Goal: Task Accomplishment & Management: Manage account settings

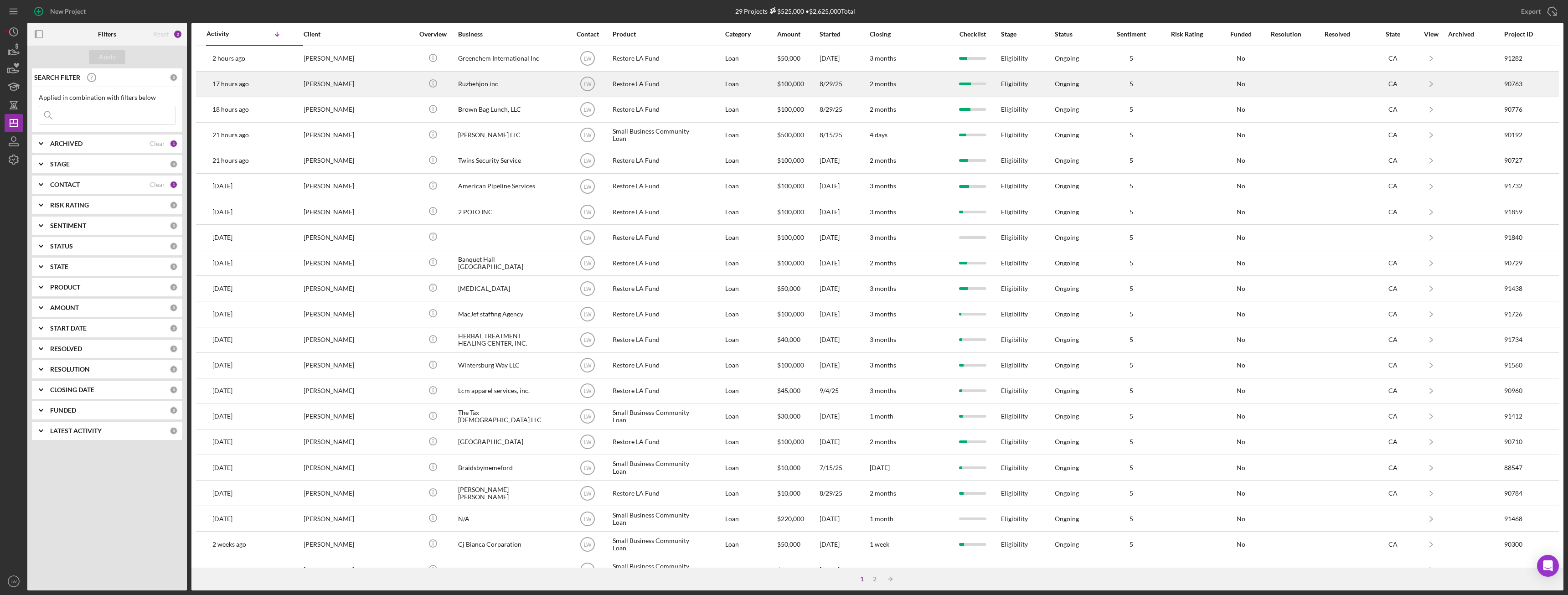
click at [359, 87] on div "Roozbeh Farahanipour" at bounding box center [349, 84] width 91 height 24
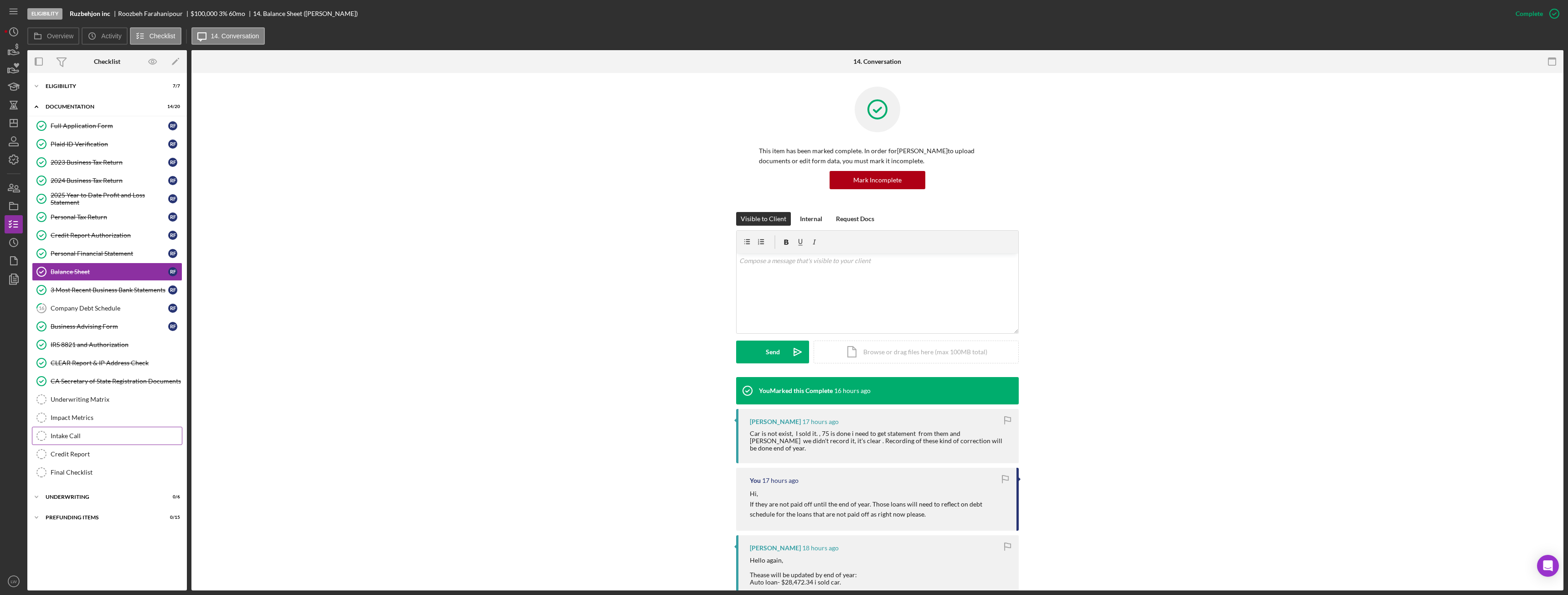
click at [86, 434] on div "Intake Call" at bounding box center [116, 436] width 131 height 7
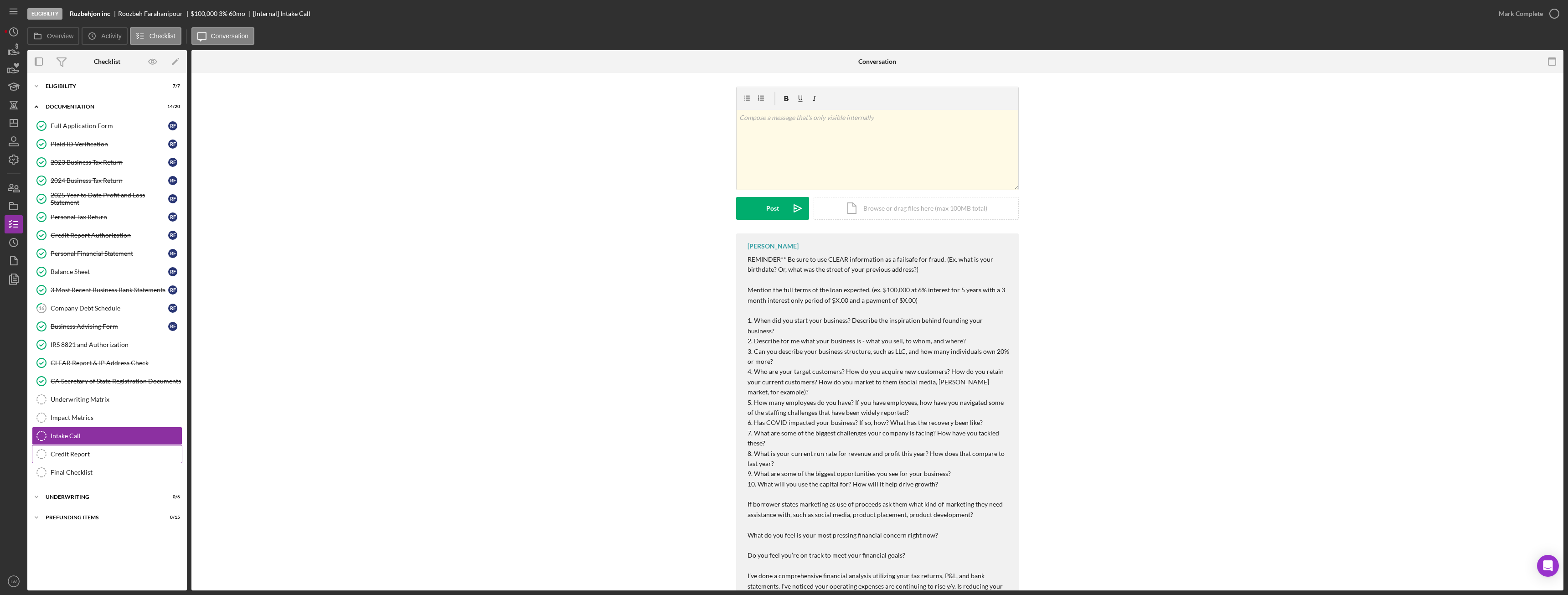
click at [86, 454] on div "Credit Report" at bounding box center [116, 454] width 131 height 7
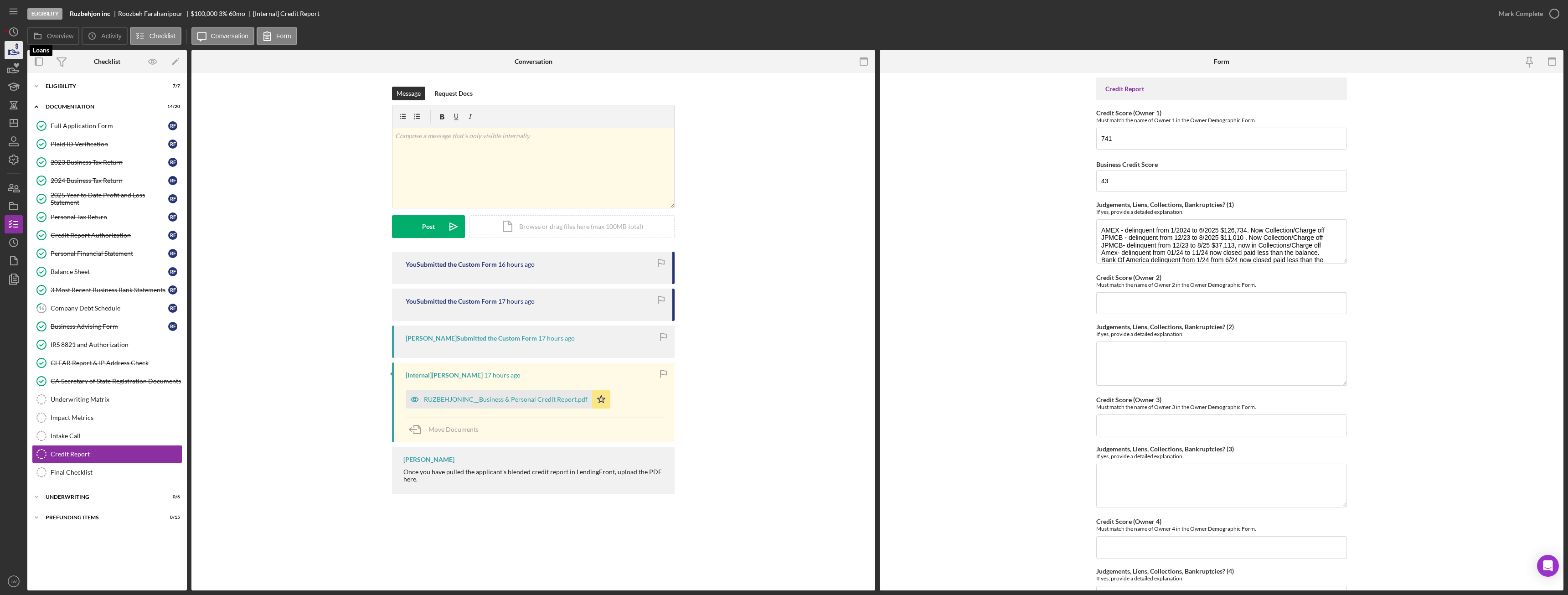
click at [9, 46] on icon "button" at bounding box center [13, 50] width 23 height 23
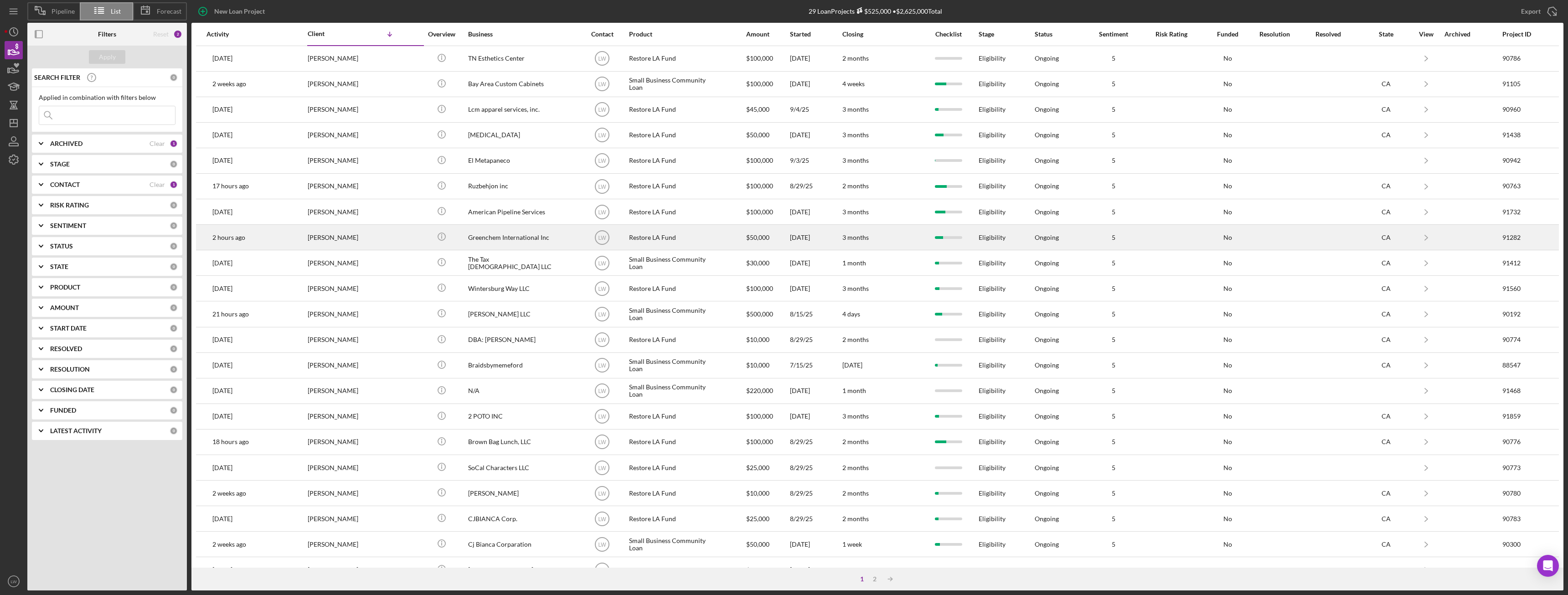
click at [395, 233] on div "[PERSON_NAME]" at bounding box center [353, 238] width 91 height 24
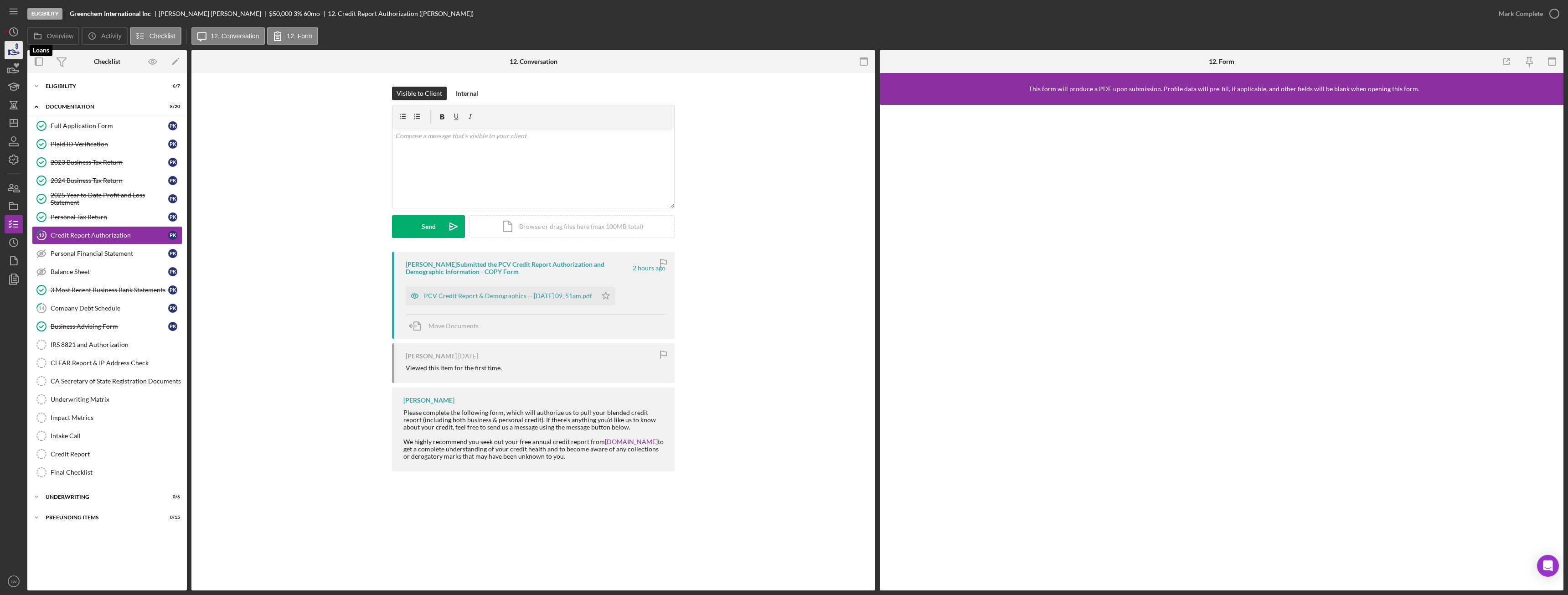
click at [19, 52] on icon "button" at bounding box center [15, 52] width 10 height 5
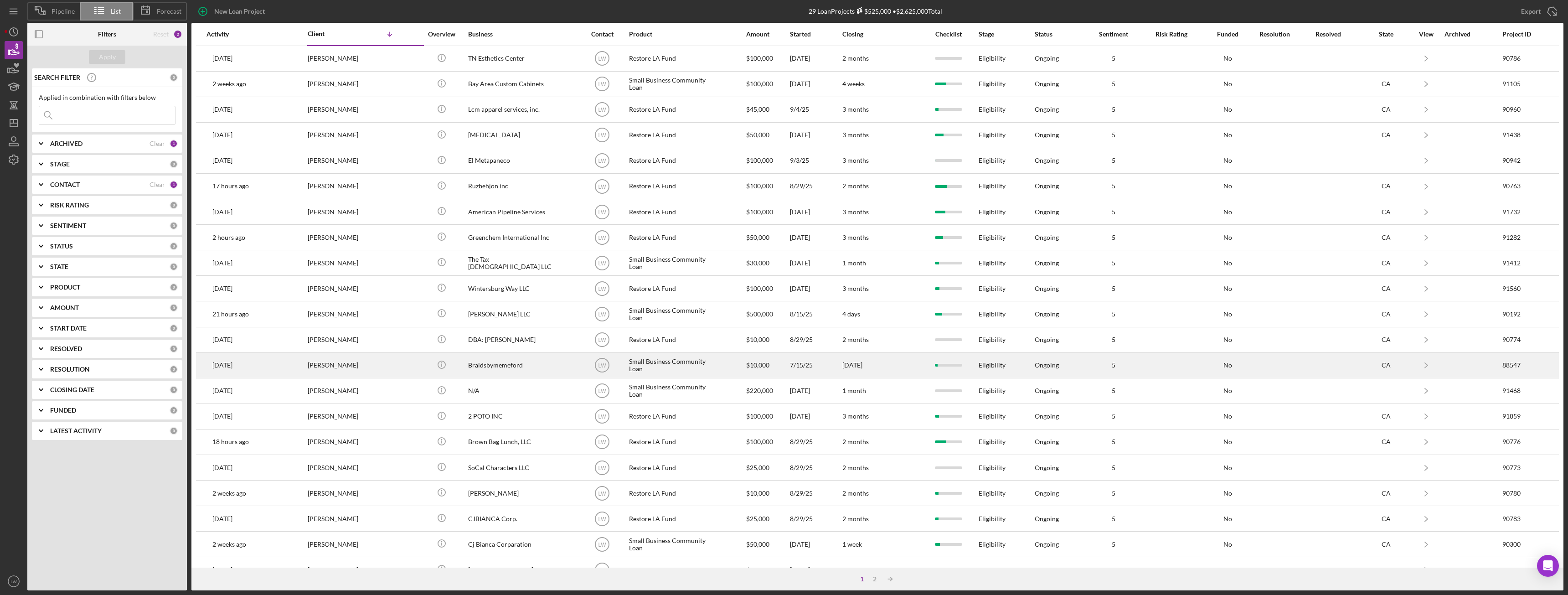
scroll to position [46, 0]
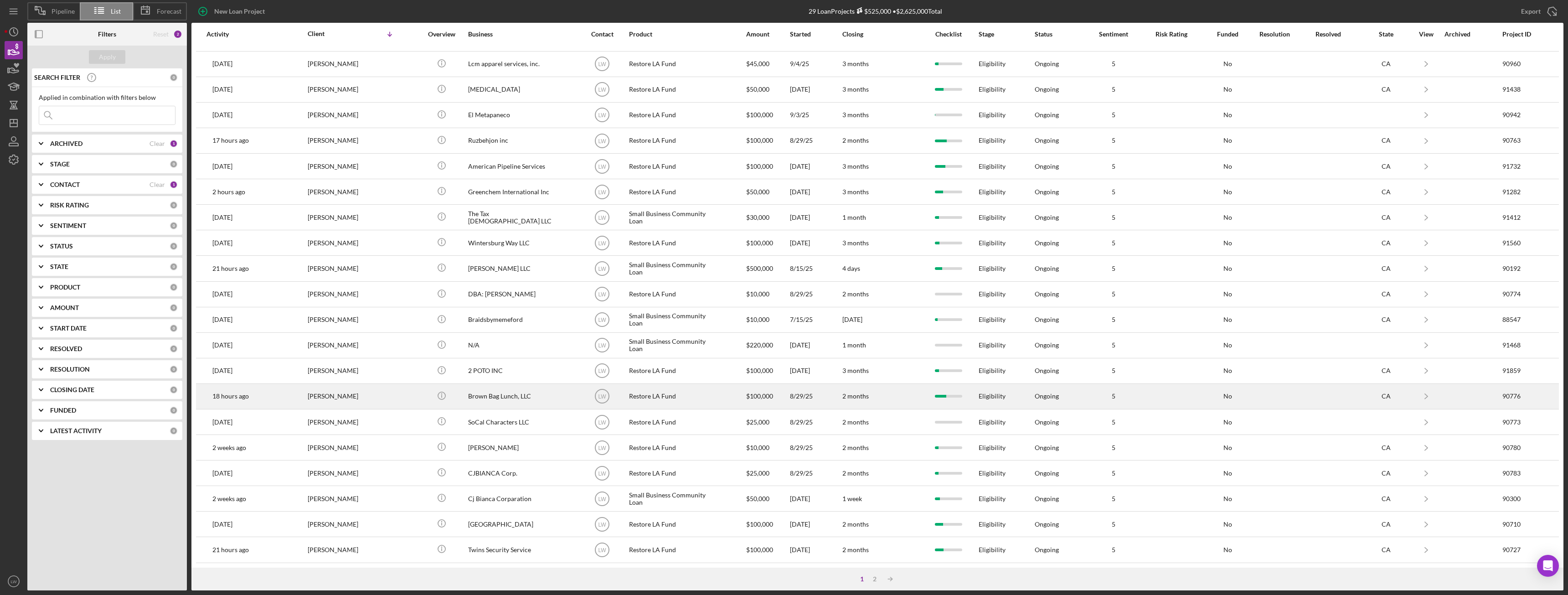
click at [362, 395] on div "Francis Scanlon" at bounding box center [353, 396] width 91 height 24
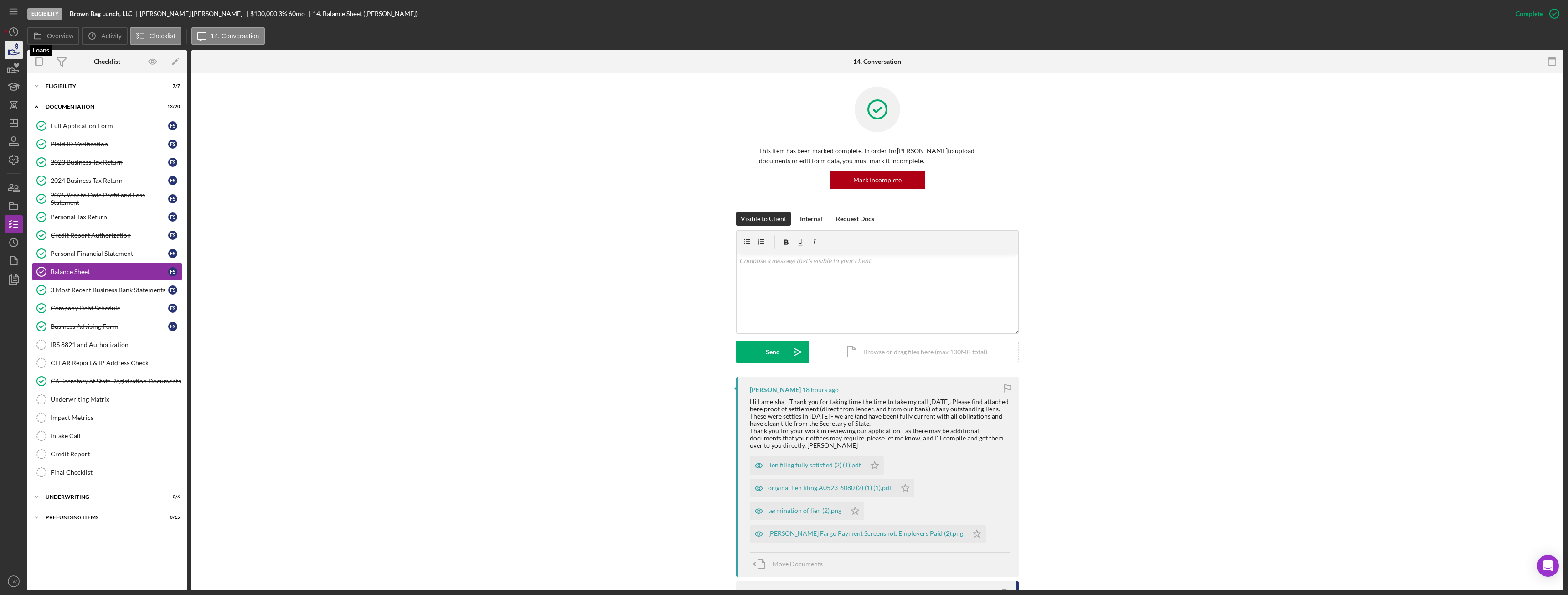
click at [13, 54] on icon "button" at bounding box center [13, 50] width 23 height 23
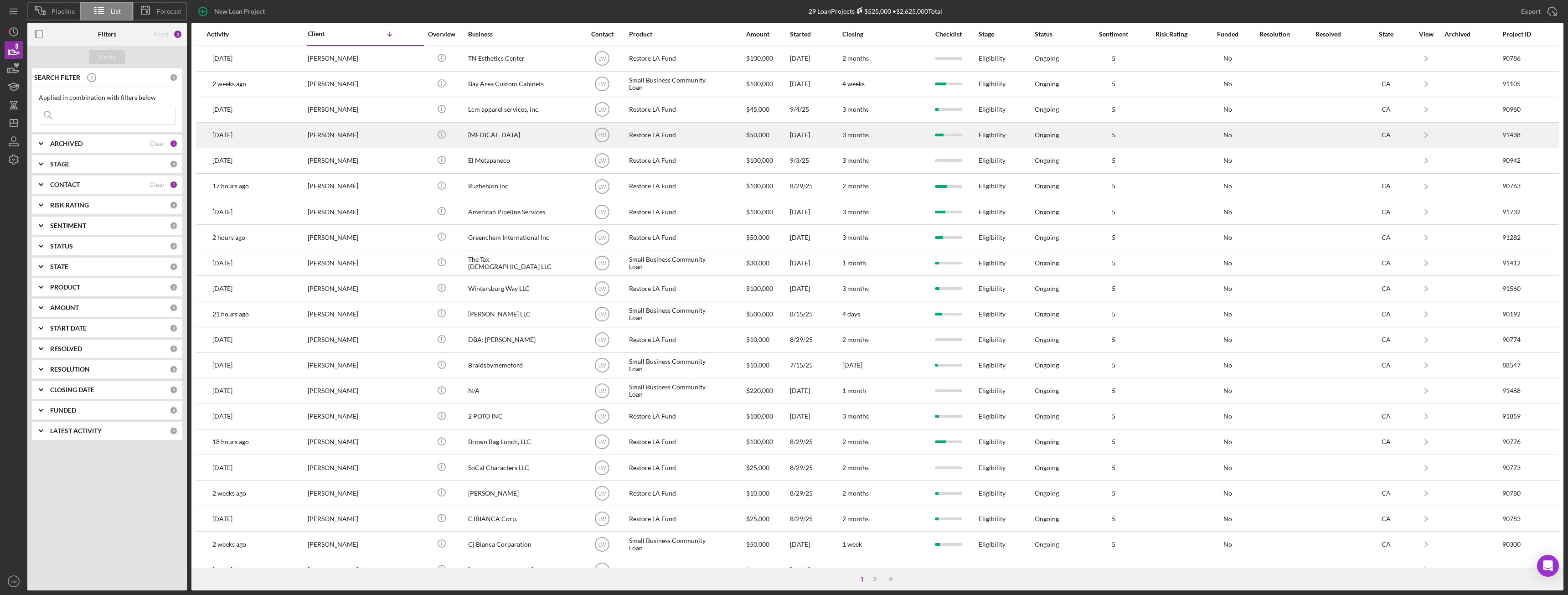
click at [473, 138] on div "Hydrotherapy" at bounding box center [514, 135] width 91 height 24
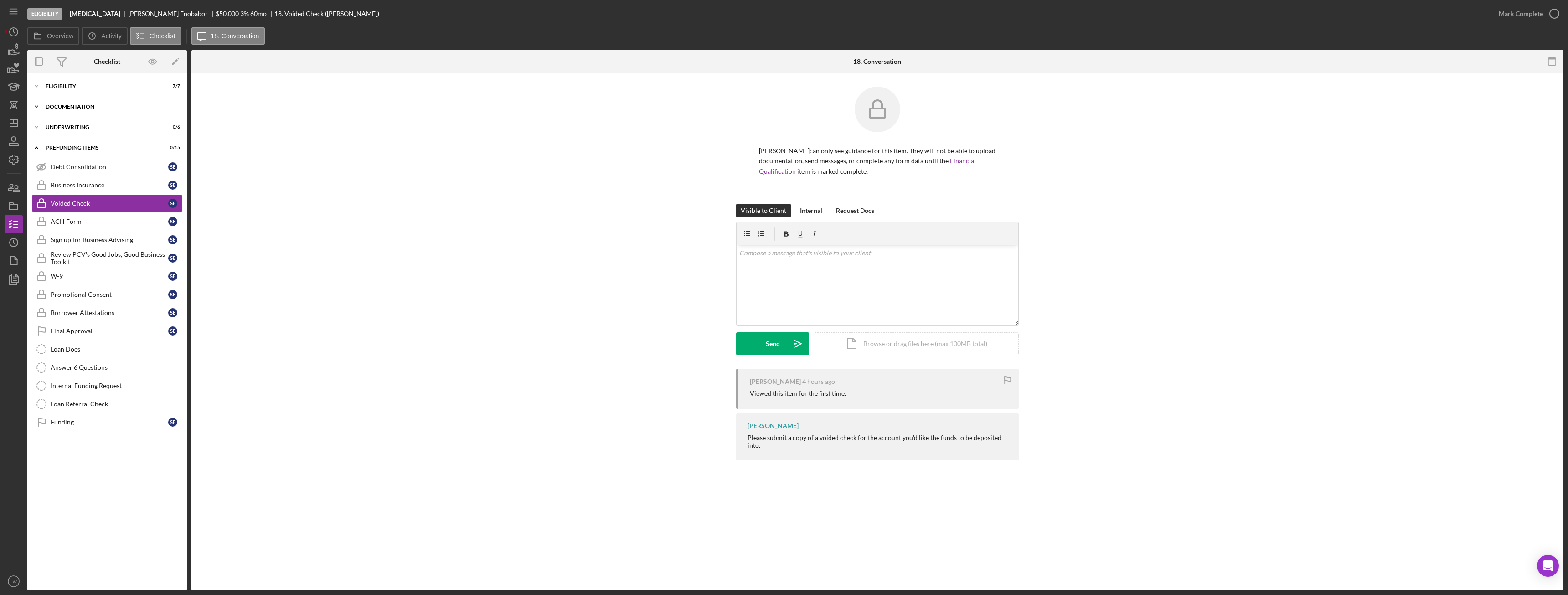
click at [65, 104] on div "Icon/Expander Documentation 8 / 20" at bounding box center [107, 107] width 159 height 18
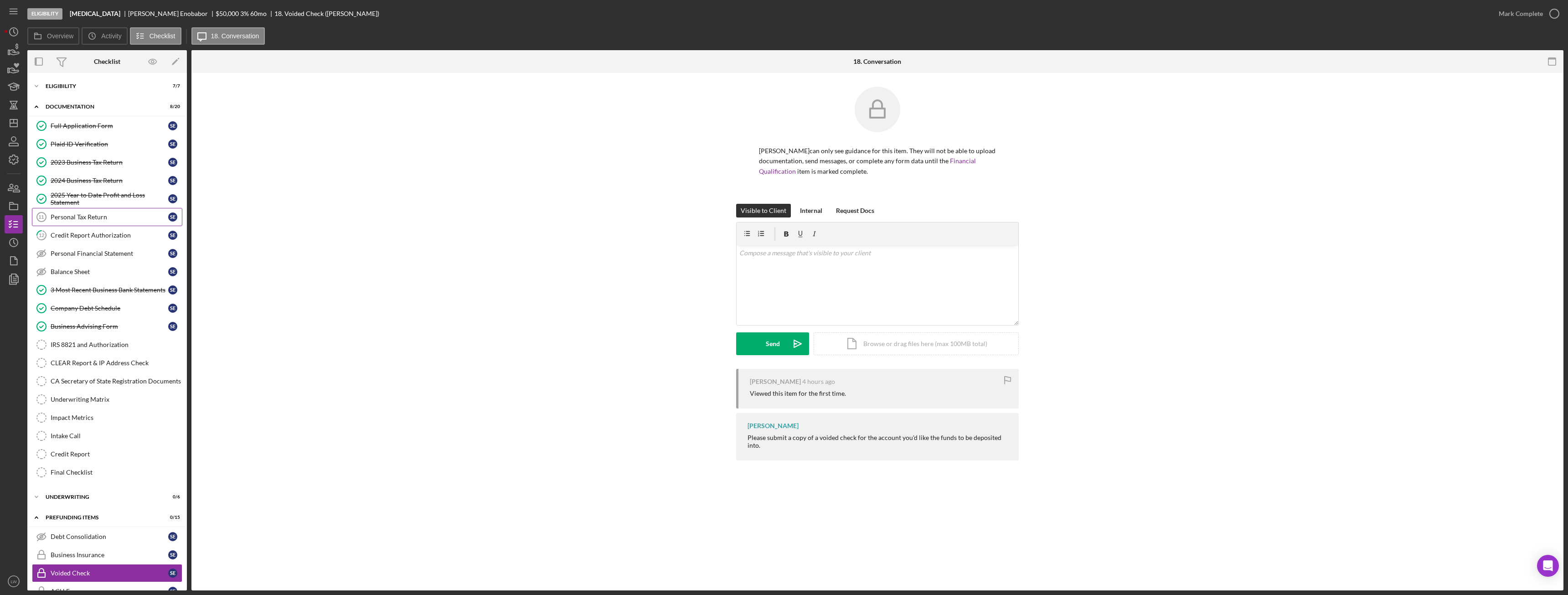
click at [110, 220] on div "Personal Tax Return" at bounding box center [109, 217] width 117 height 7
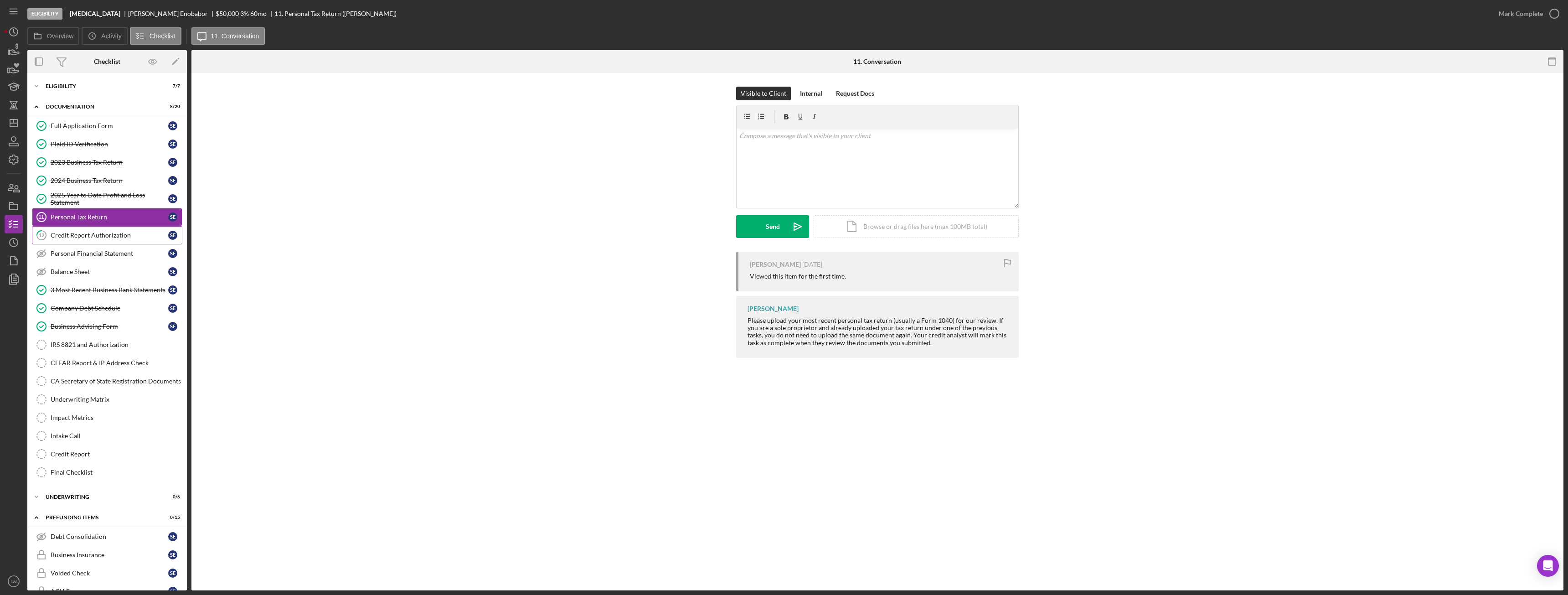
click at [108, 235] on div "Credit Report Authorization" at bounding box center [109, 235] width 117 height 7
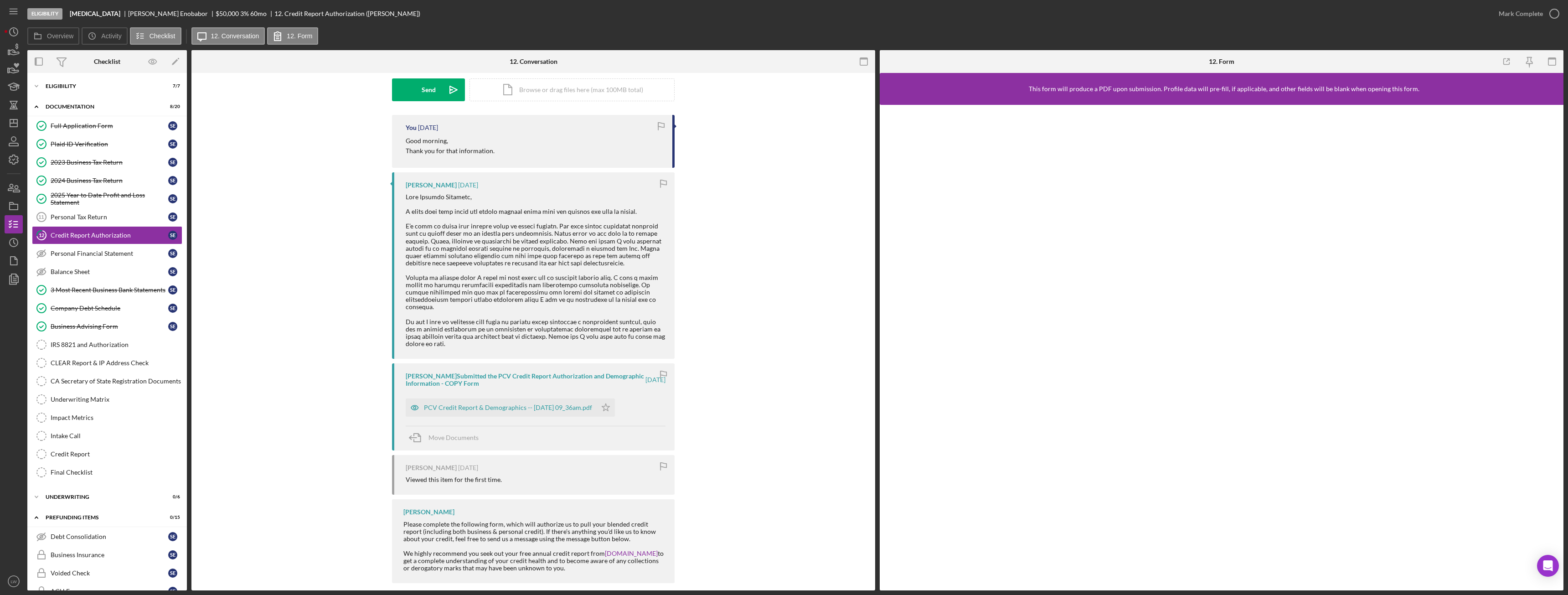
scroll to position [141, 0]
click at [44, 88] on icon "Icon/Expander" at bounding box center [37, 86] width 18 height 18
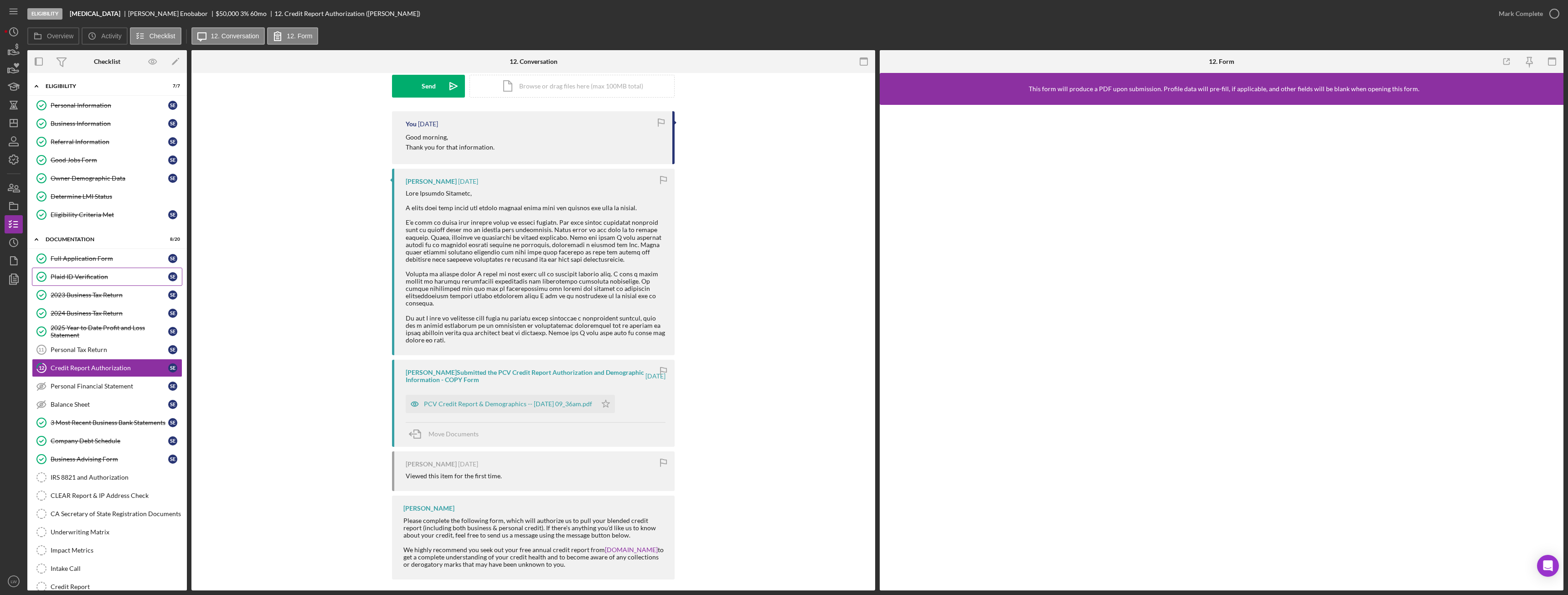
click at [74, 275] on div "Plaid ID Verification" at bounding box center [109, 277] width 117 height 7
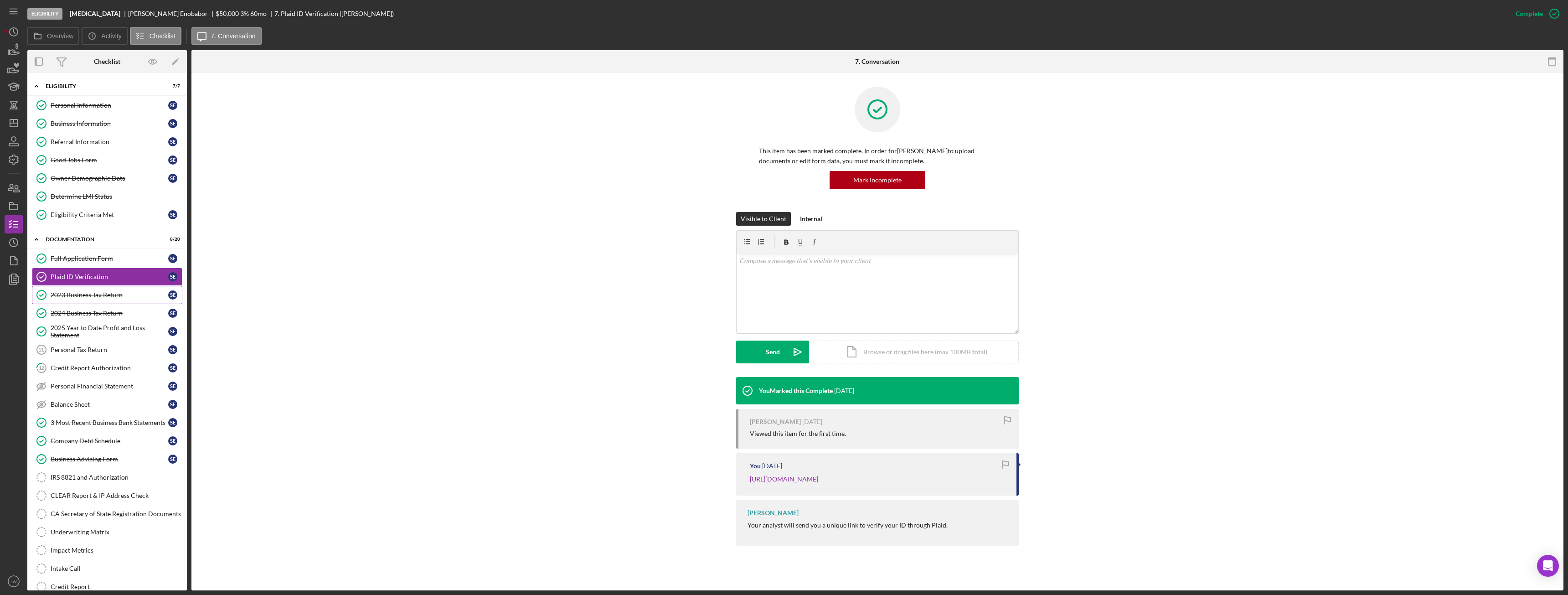
click at [75, 289] on link "2023 Business Tax Return 2023 Business Tax Return S E" at bounding box center [107, 295] width 150 height 18
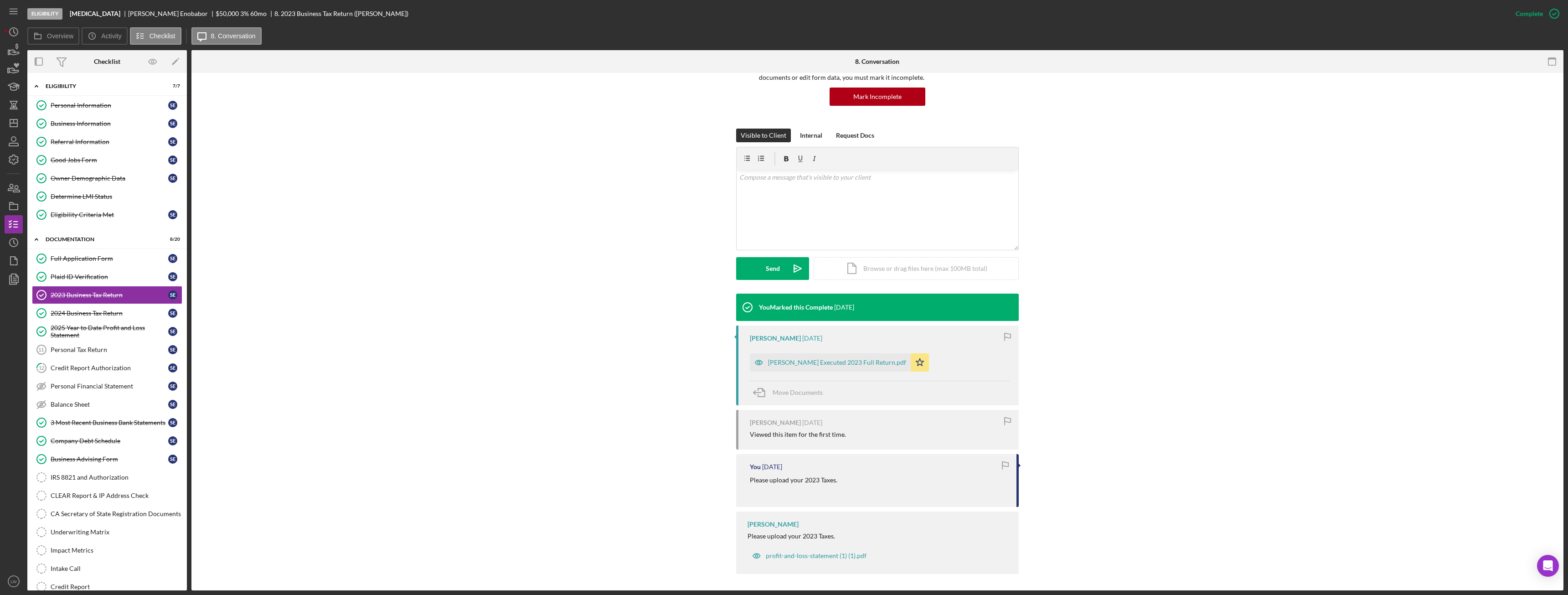
scroll to position [85, 0]
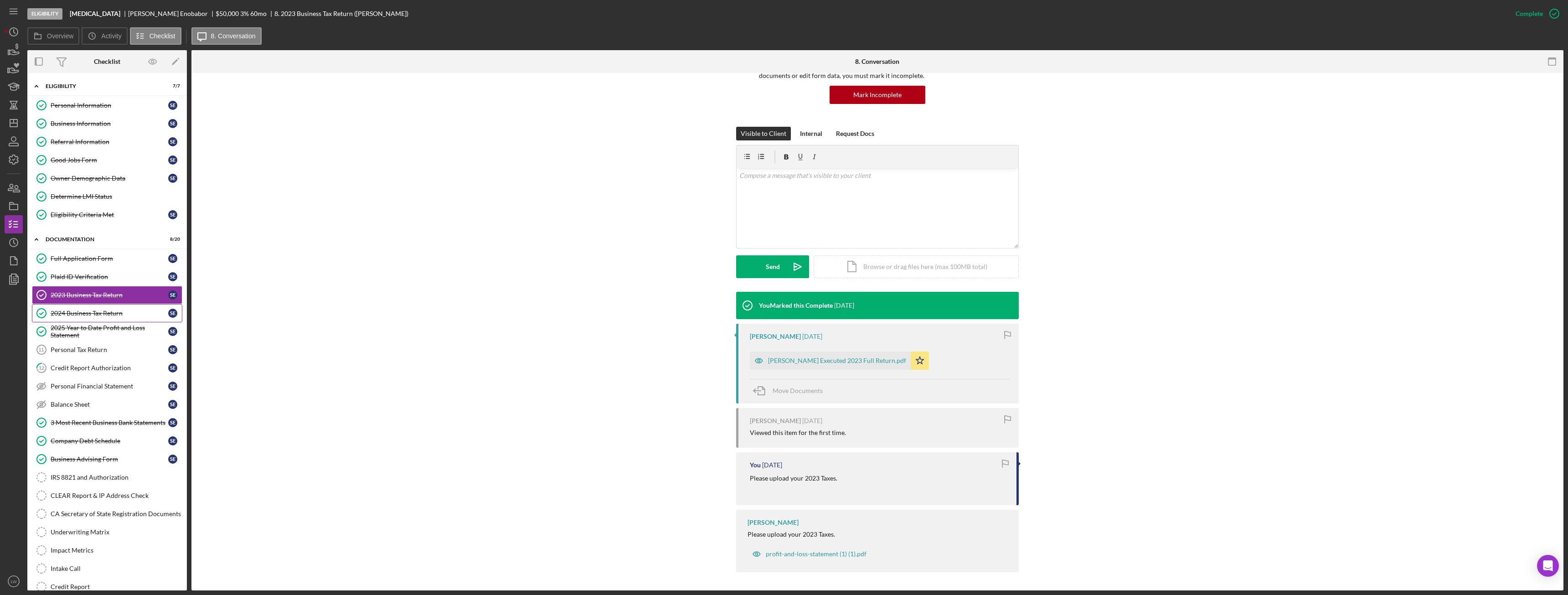
click at [96, 316] on div "2024 Business Tax Return" at bounding box center [109, 313] width 117 height 7
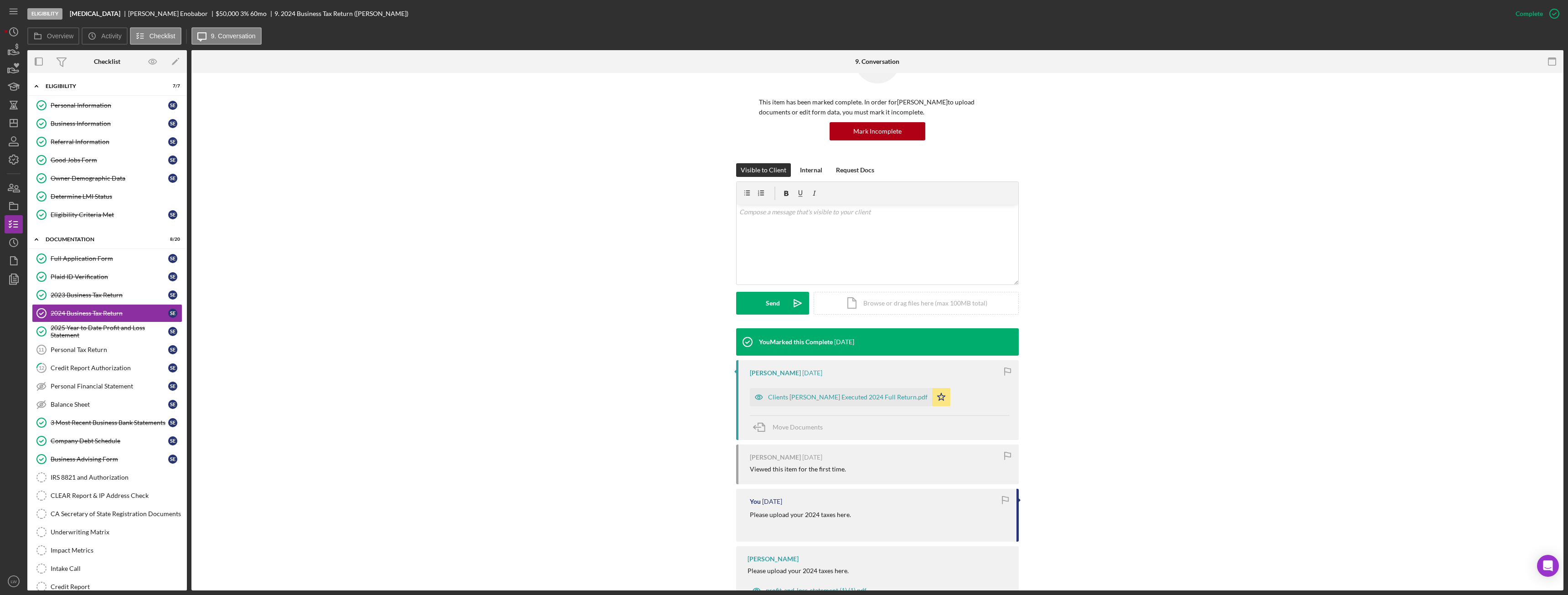
scroll to position [85, 0]
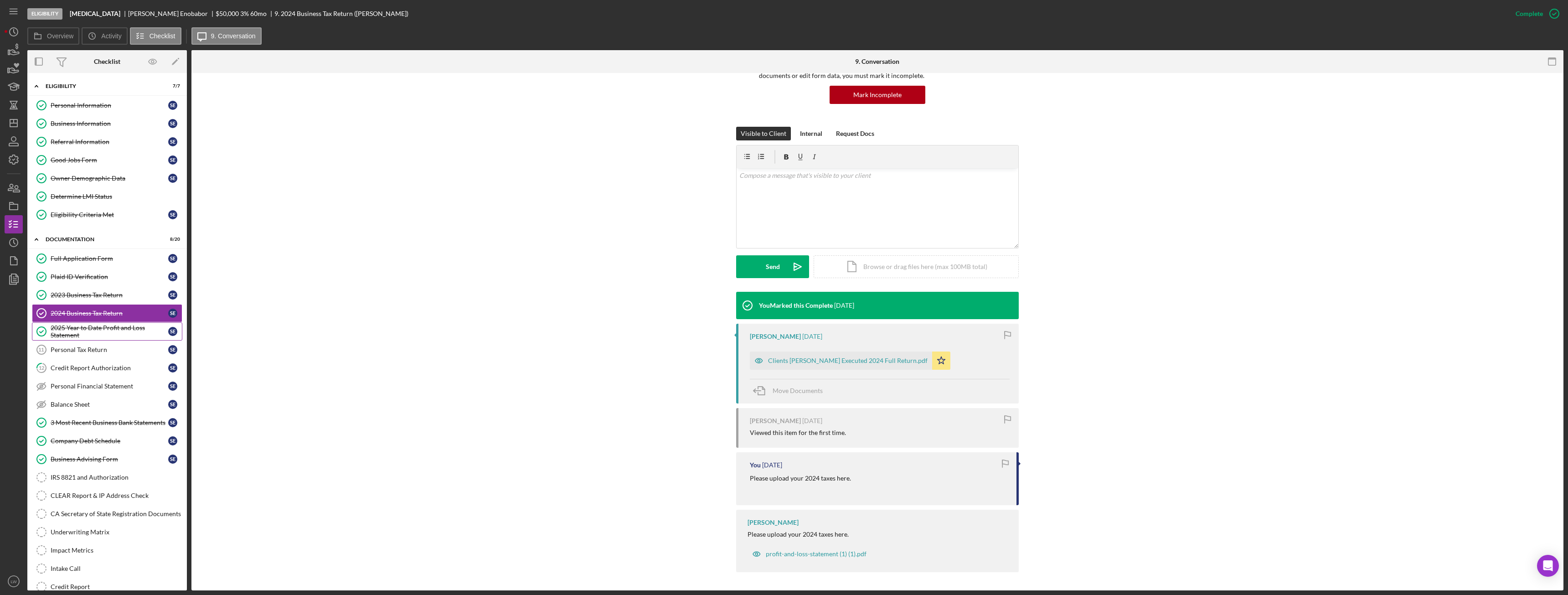
click at [75, 332] on div "2025 Year to Date Profit and Loss Statement" at bounding box center [109, 331] width 117 height 15
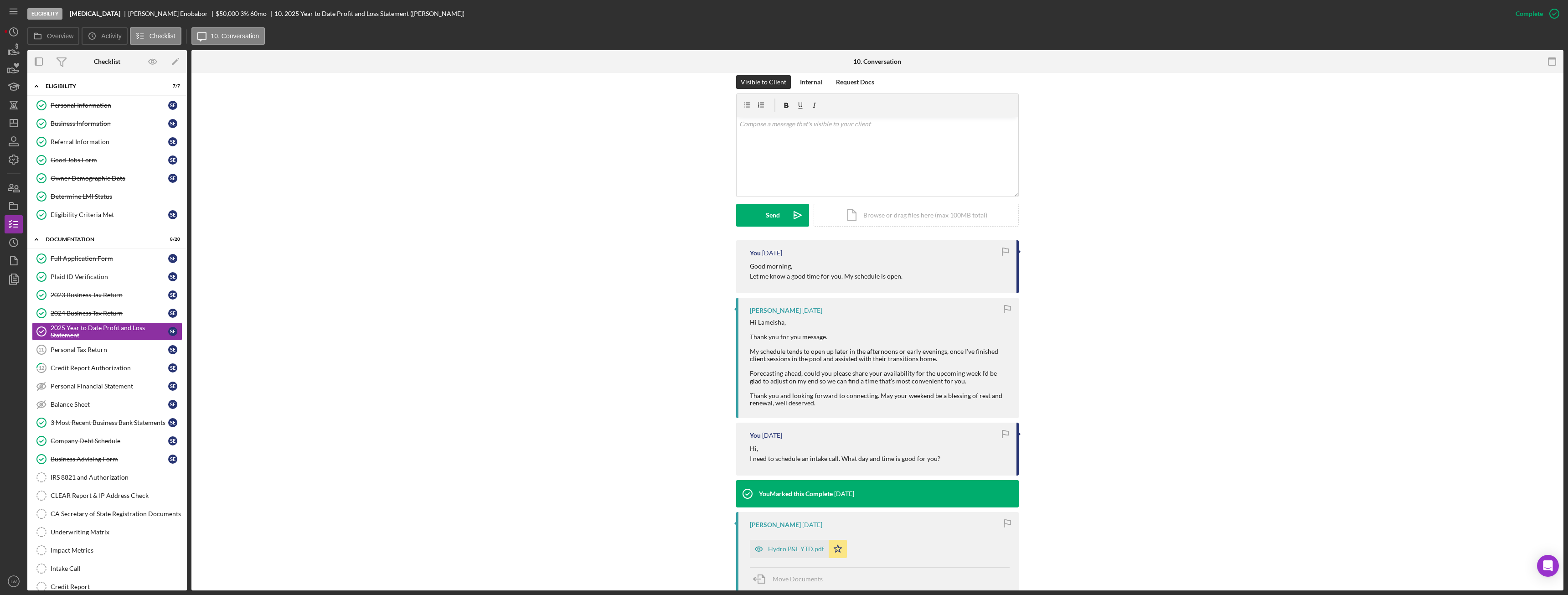
scroll to position [91, 0]
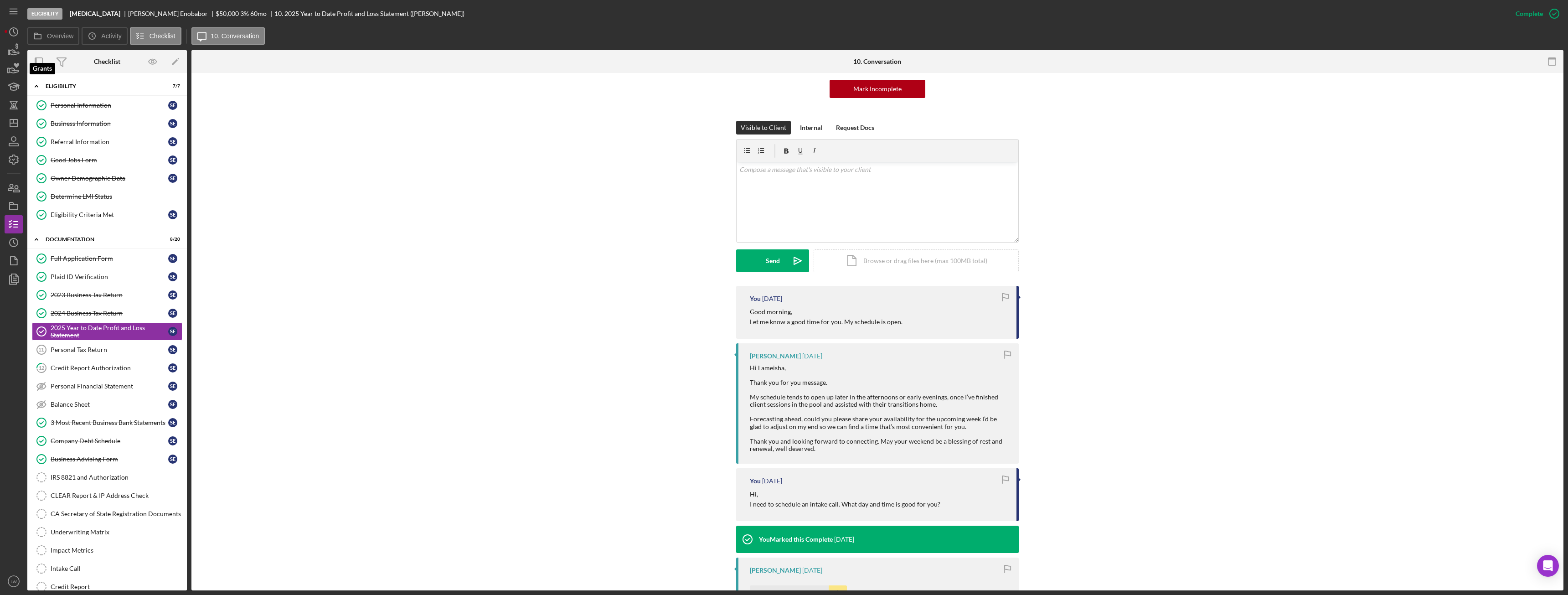
click at [4, 53] on div "Eligibility Hydrotherapy Solomon Enobabor $50,000 $10,000 3 % 60 mo 10. 2025 Ye…" at bounding box center [784, 297] width 1568 height 595
click at [5, 50] on icon "button" at bounding box center [13, 50] width 23 height 23
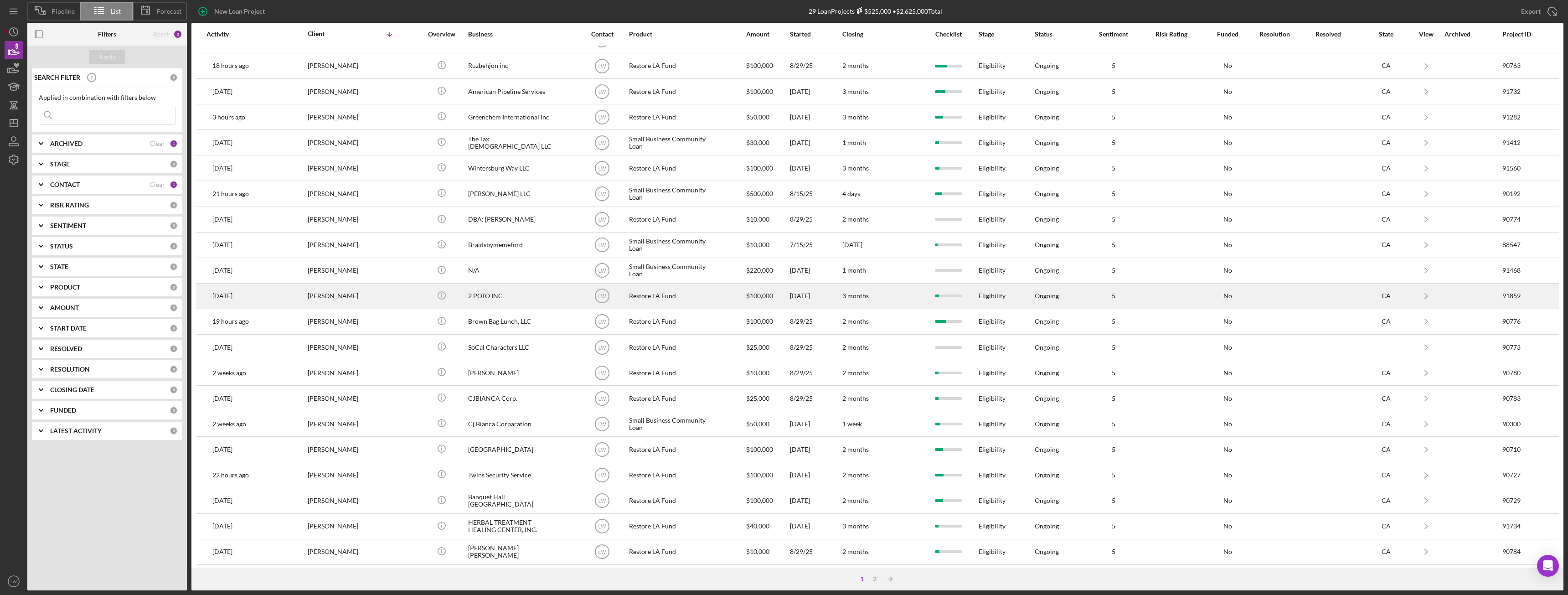
scroll to position [122, 0]
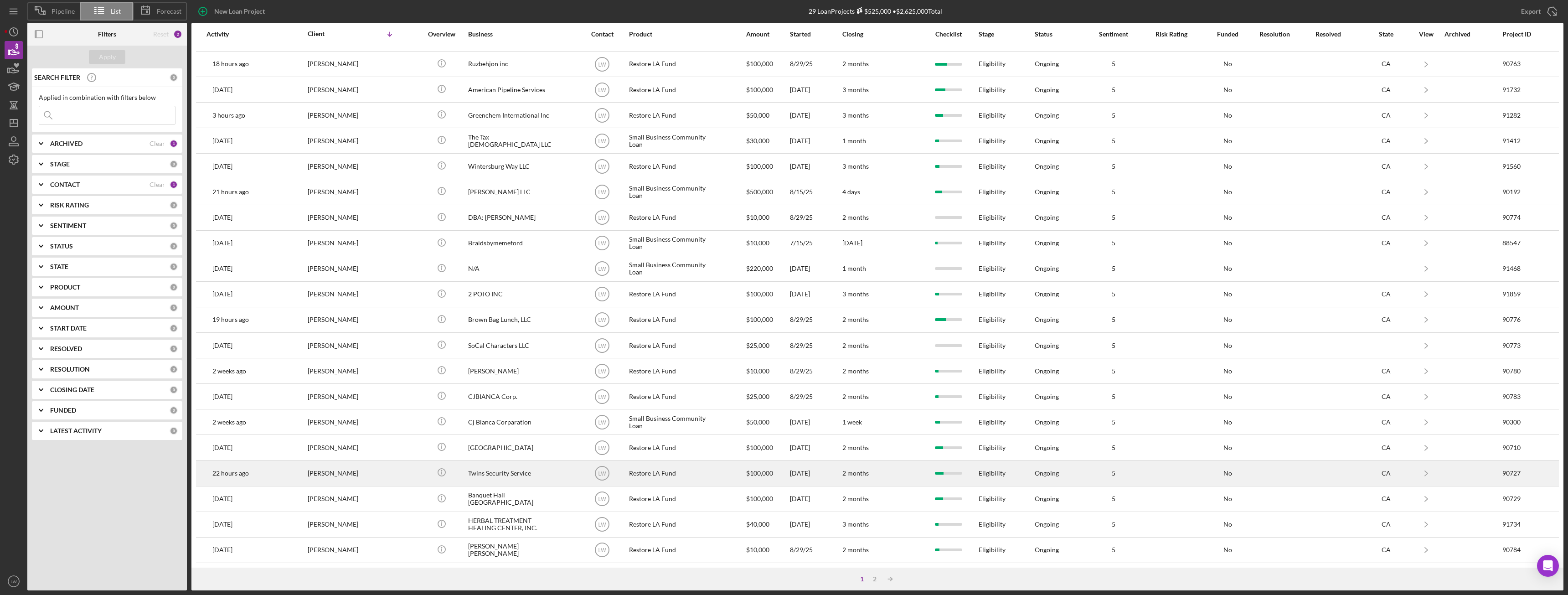
click at [543, 471] on div "Twins Security Service" at bounding box center [514, 473] width 91 height 24
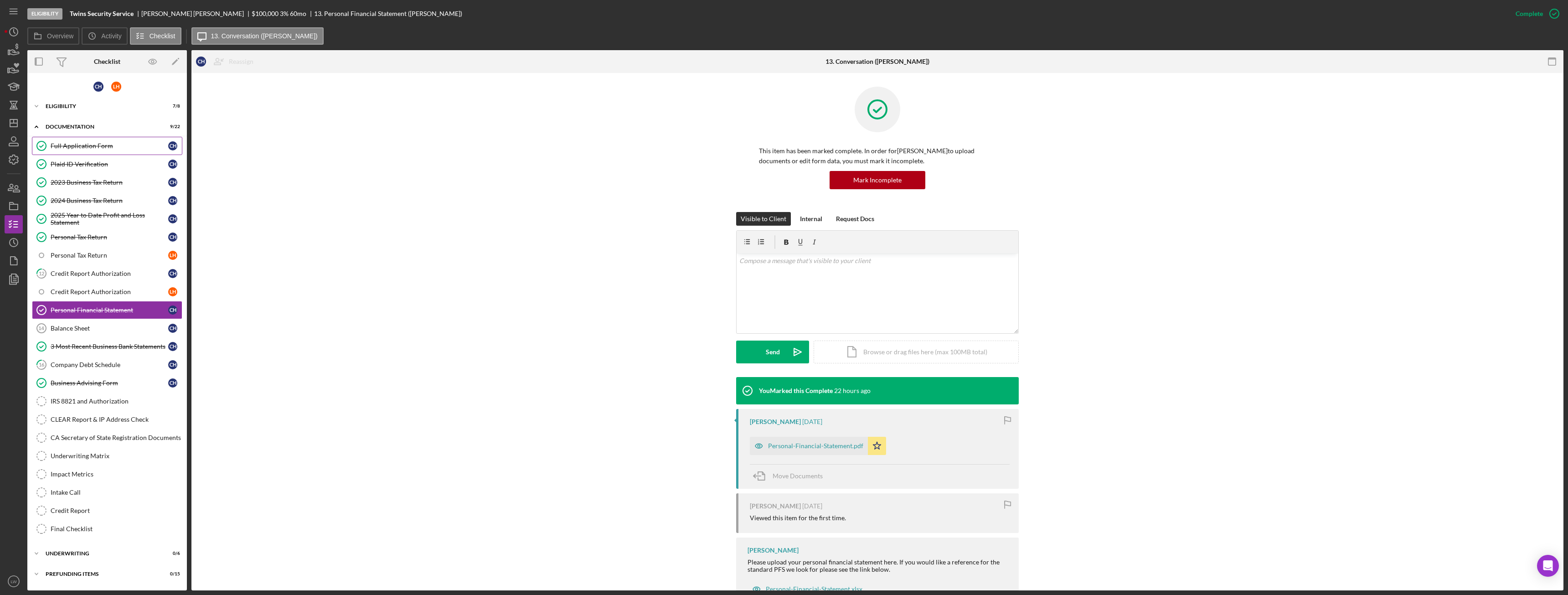
click at [85, 146] on div "Full Application Form" at bounding box center [109, 146] width 117 height 7
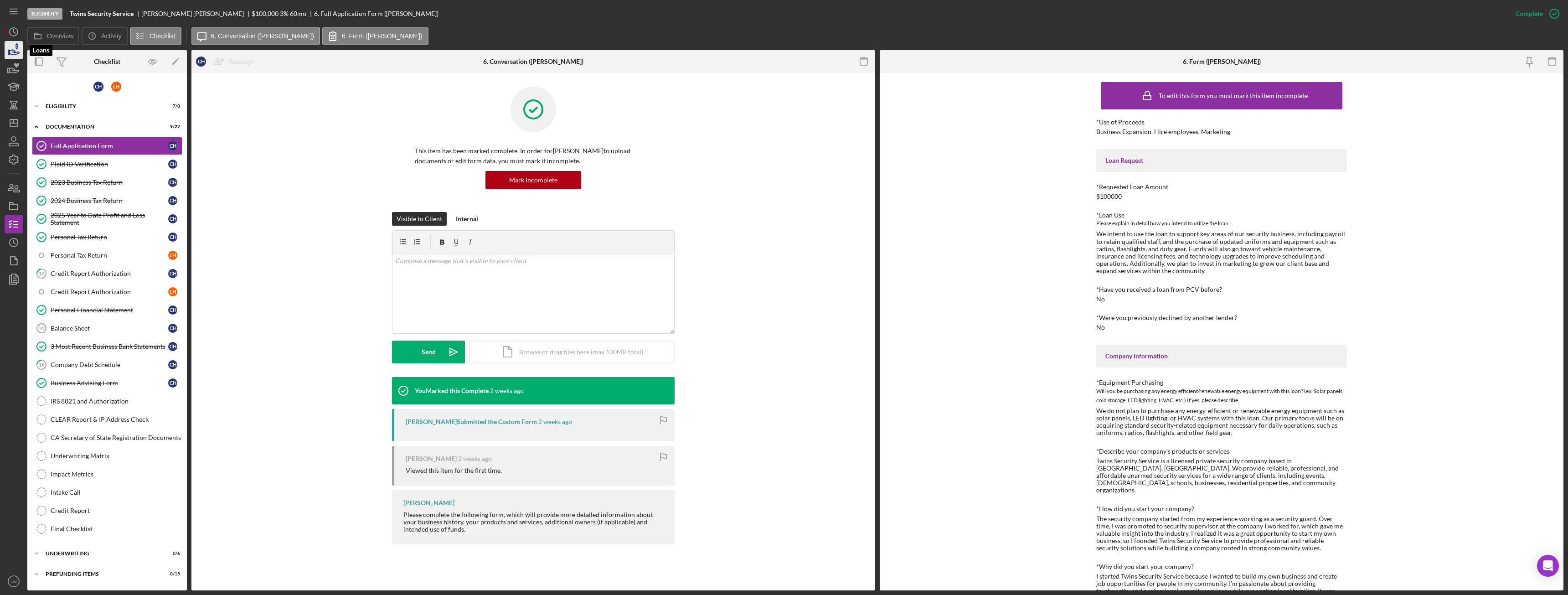
click at [6, 54] on icon "button" at bounding box center [13, 50] width 23 height 23
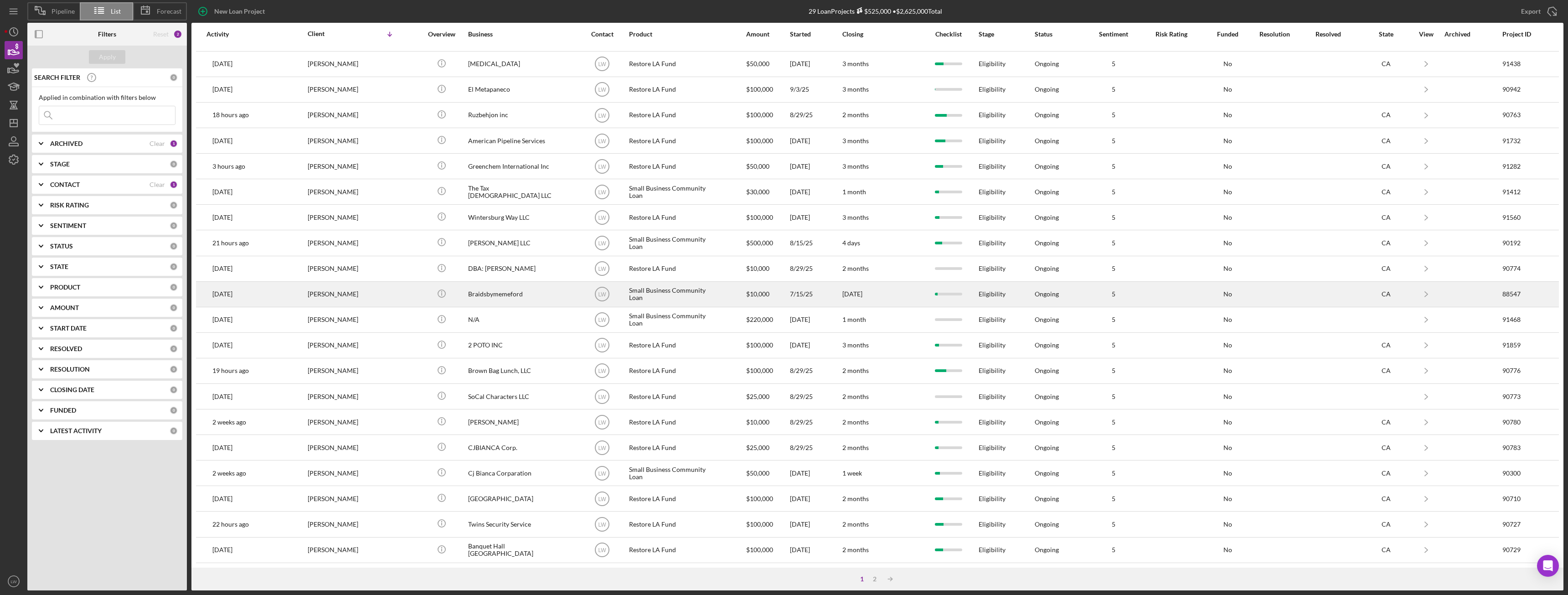
scroll to position [122, 0]
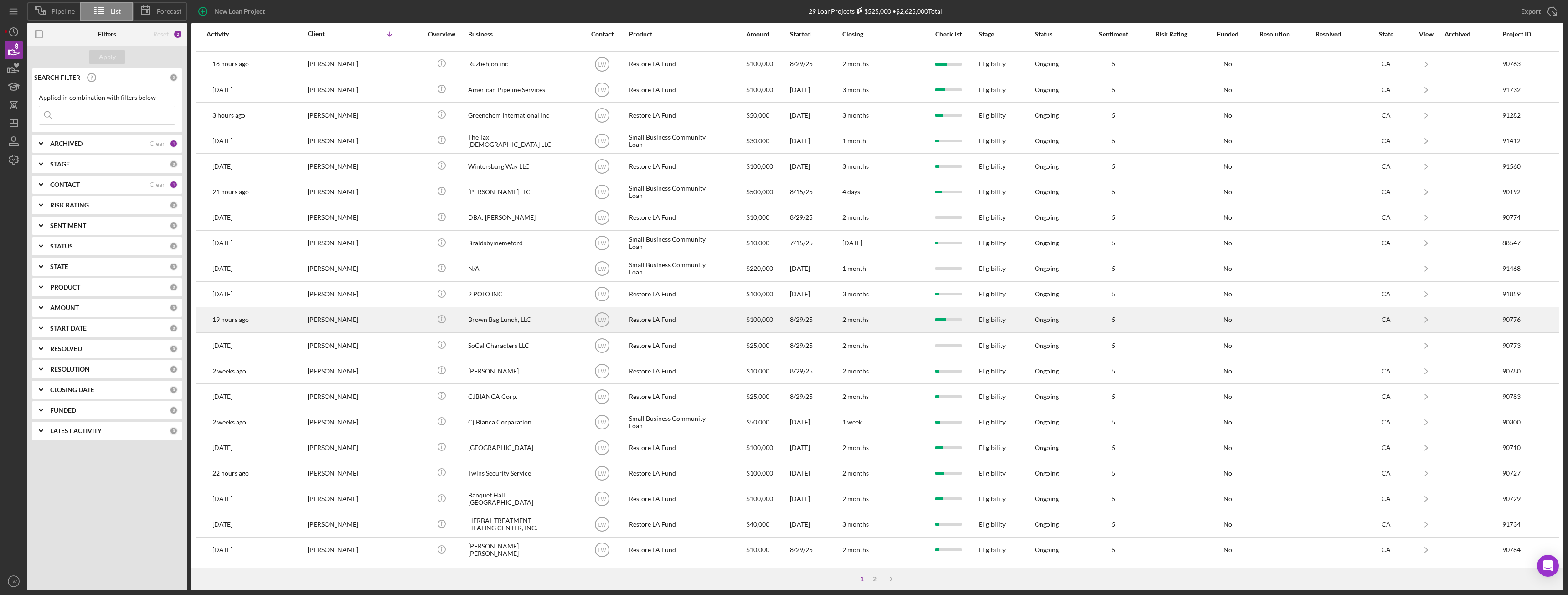
click at [506, 320] on div "Brown Bag Lunch, LLC" at bounding box center [514, 320] width 91 height 24
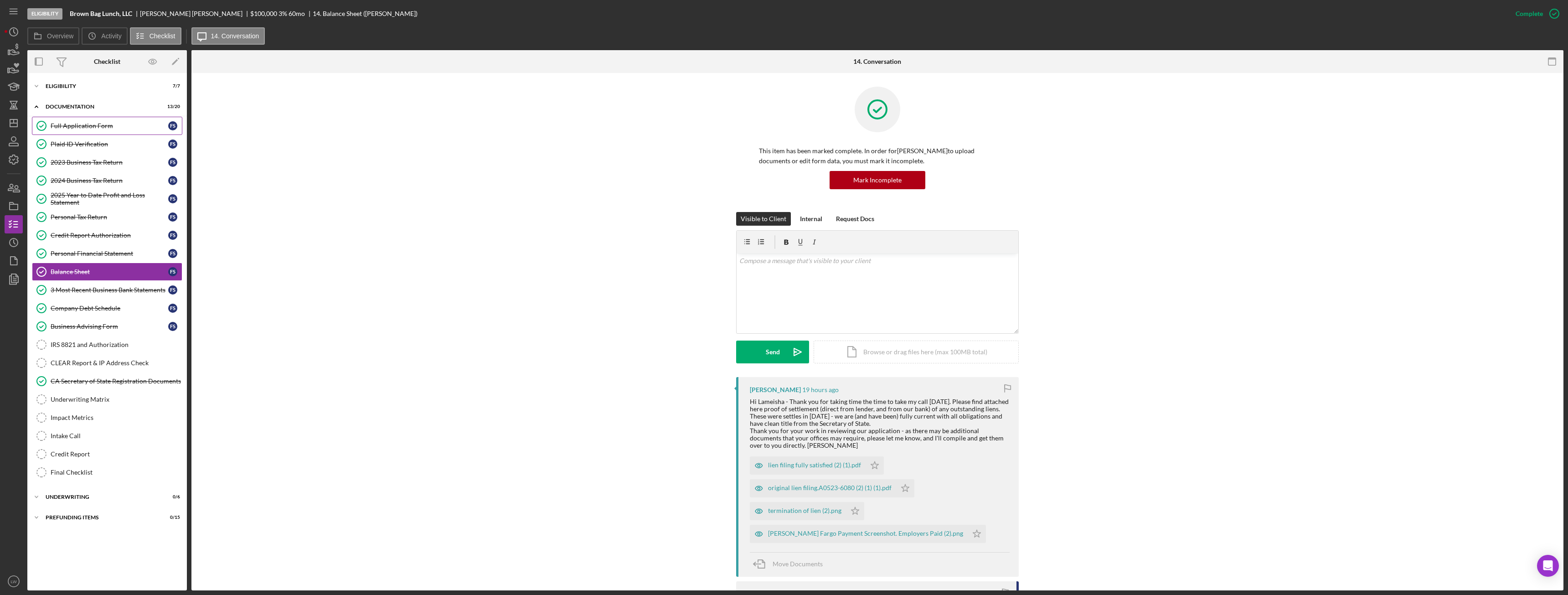
click at [85, 123] on div "Full Application Form" at bounding box center [109, 126] width 117 height 7
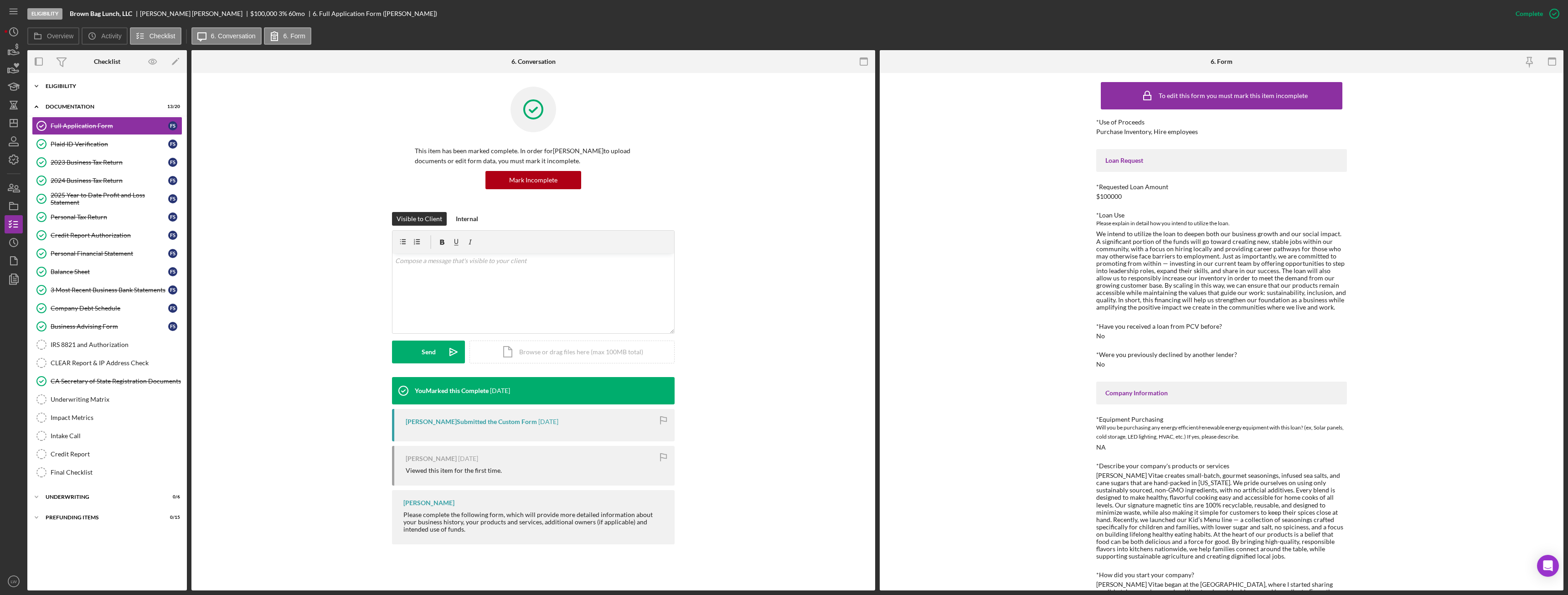
click at [74, 87] on div "Eligibility" at bounding box center [110, 86] width 130 height 5
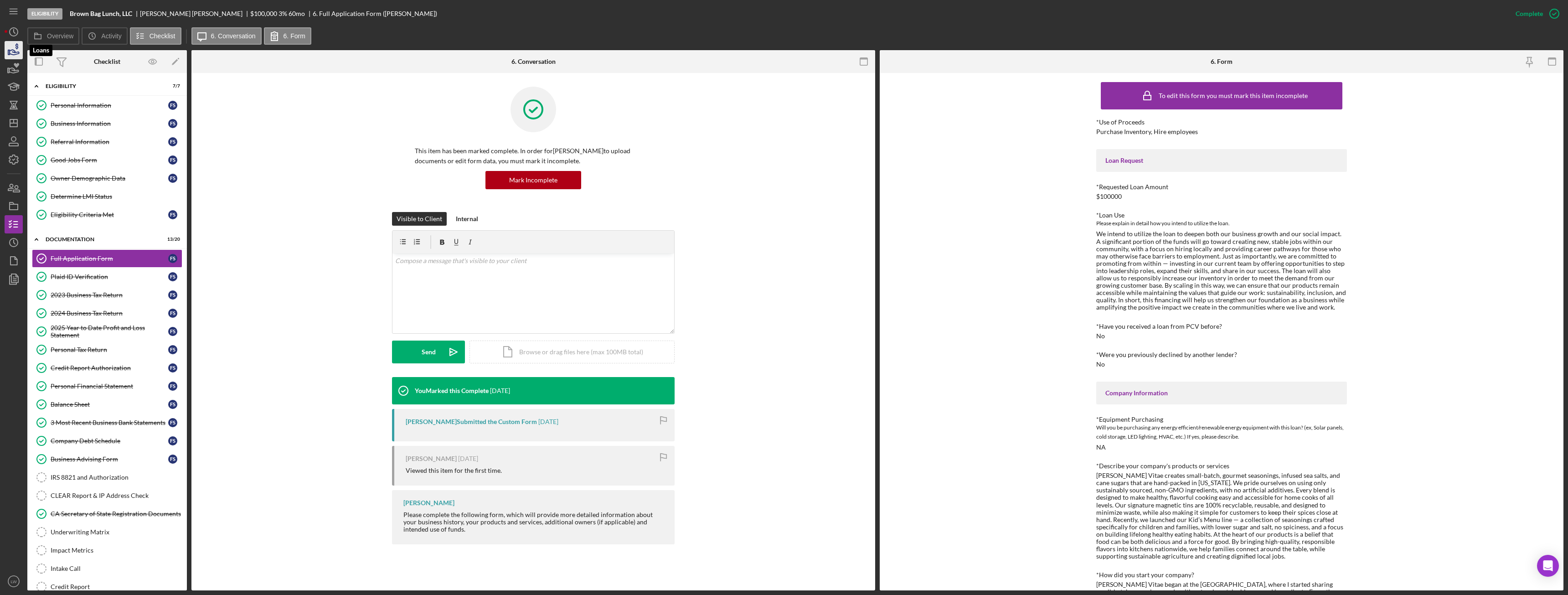
click at [8, 45] on icon "button" at bounding box center [13, 50] width 23 height 23
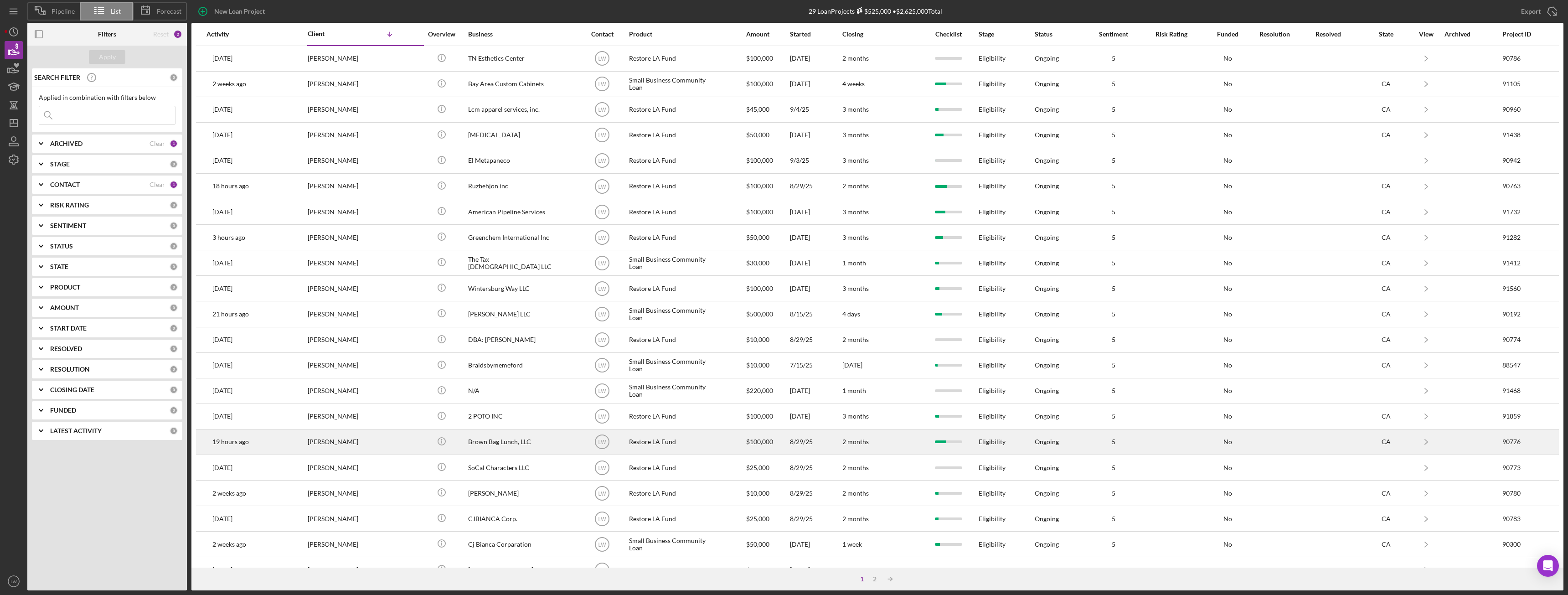
click at [511, 442] on div "Brown Bag Lunch, LLC" at bounding box center [514, 442] width 91 height 24
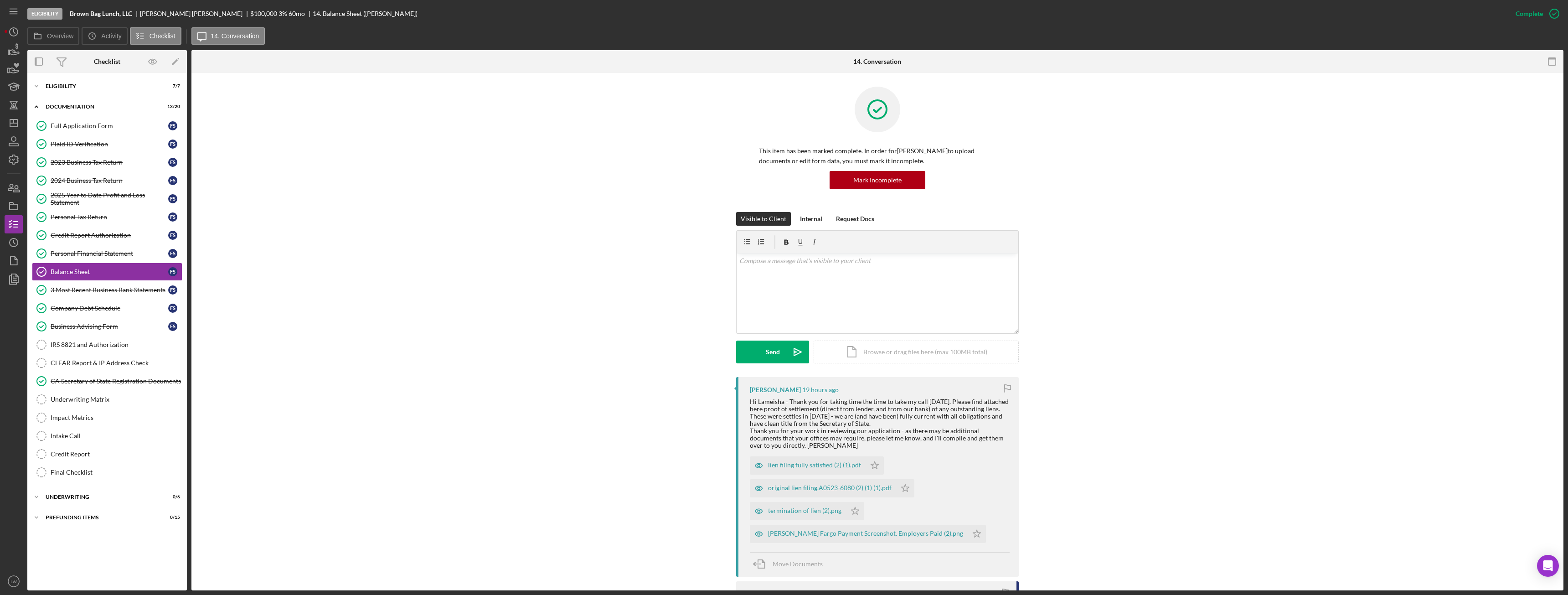
click at [4, 52] on div "Eligibility Brown Bag Lunch, LLC Francis Scanlon $100,000 $20,000 3 % 60 mo 14.…" at bounding box center [784, 297] width 1568 height 595
click at [11, 55] on icon "button" at bounding box center [13, 50] width 23 height 23
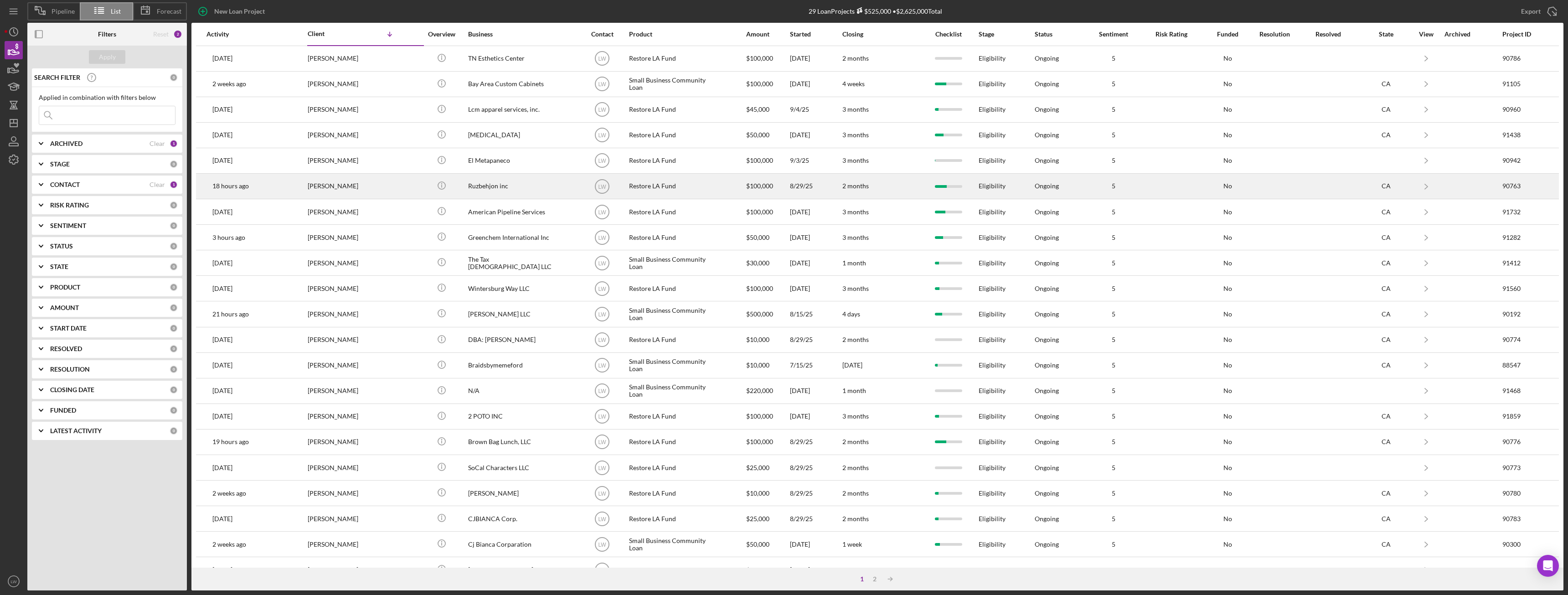
click at [380, 186] on div "Roozbeh Farahanipour" at bounding box center [353, 186] width 91 height 24
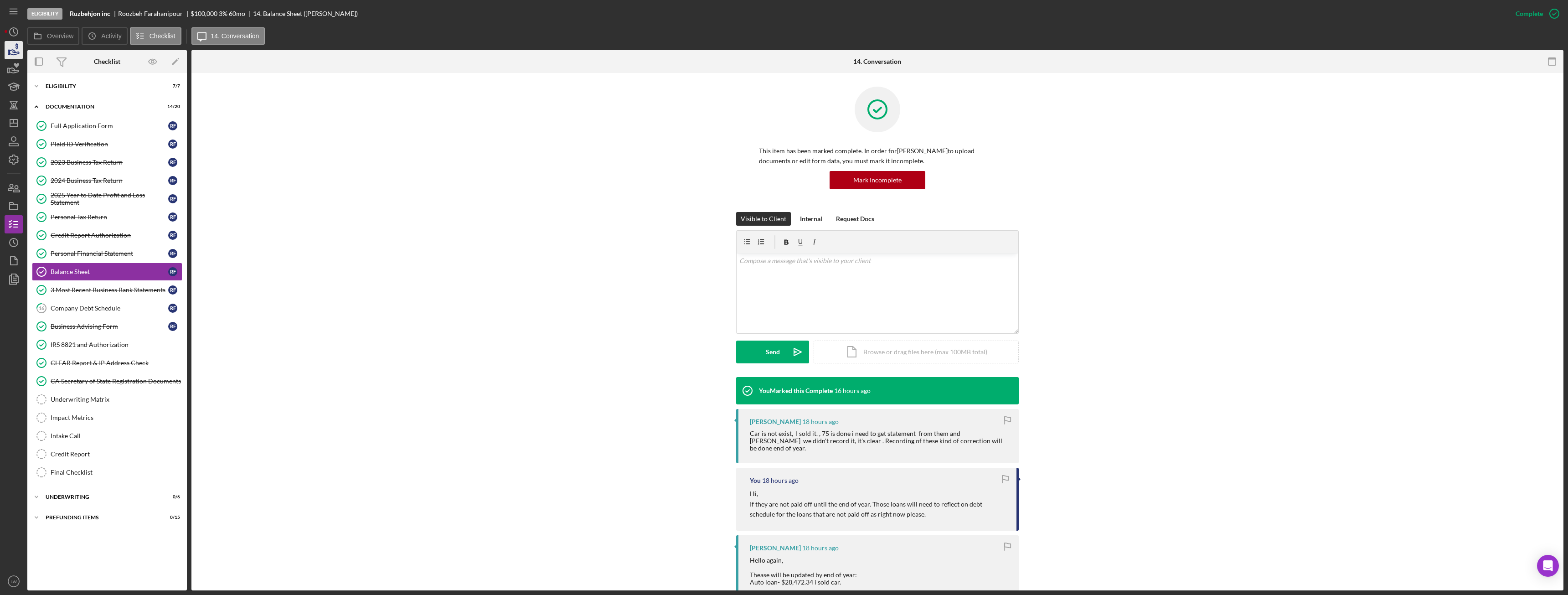
click at [5, 50] on icon "button" at bounding box center [13, 50] width 23 height 23
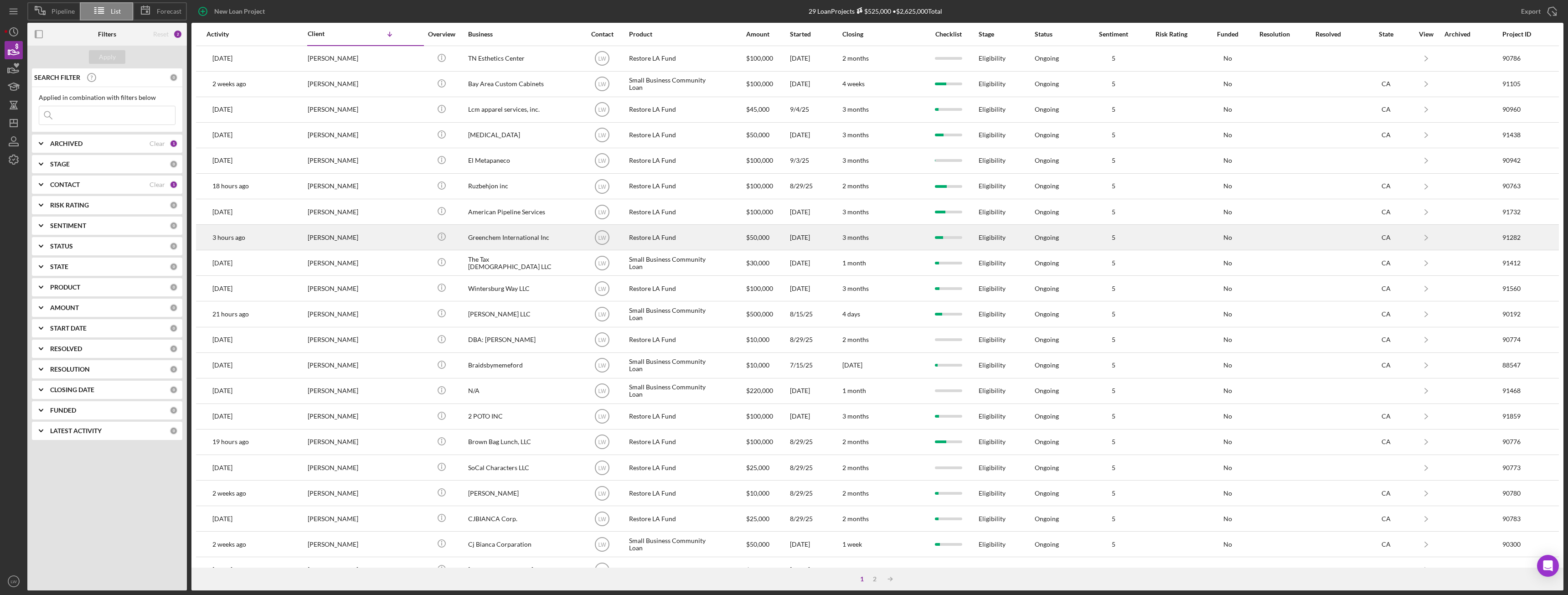
click at [335, 244] on div "[PERSON_NAME]" at bounding box center [353, 238] width 91 height 24
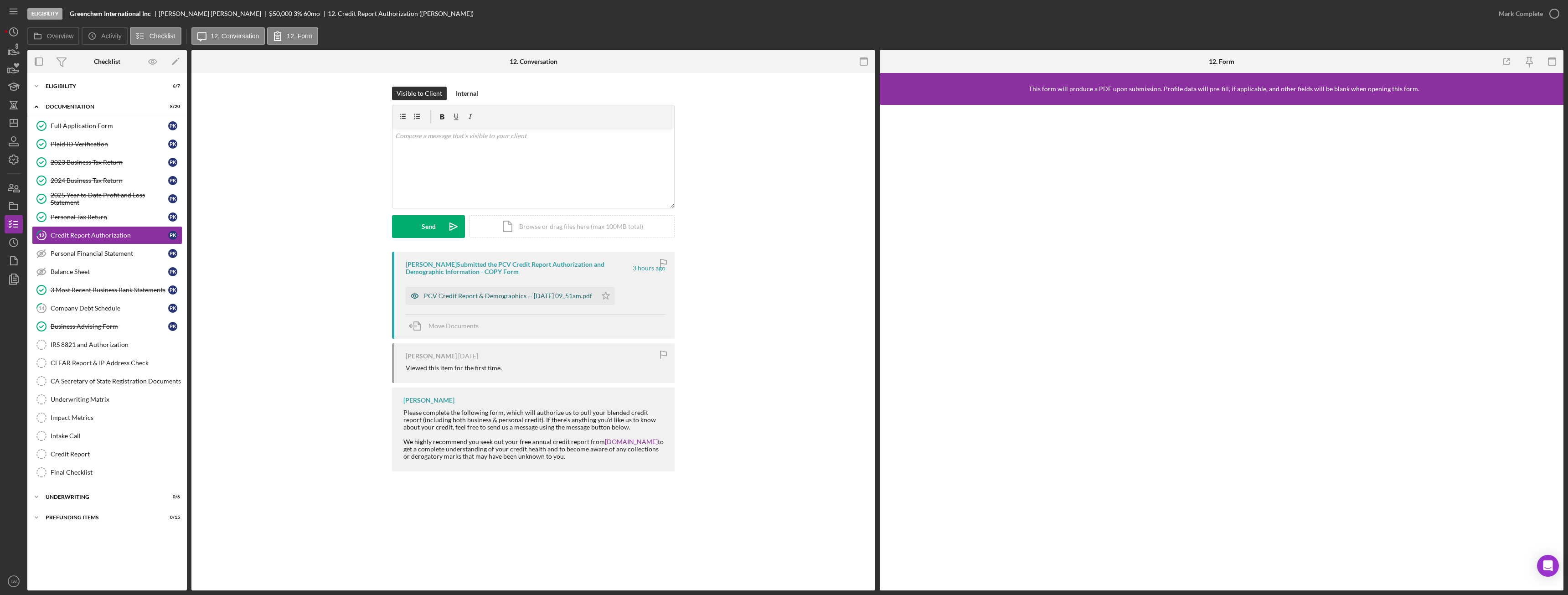
click at [458, 297] on div "PCV Credit Report & Demographics -- 2025-09-25 09_51am.pdf" at bounding box center [508, 296] width 168 height 7
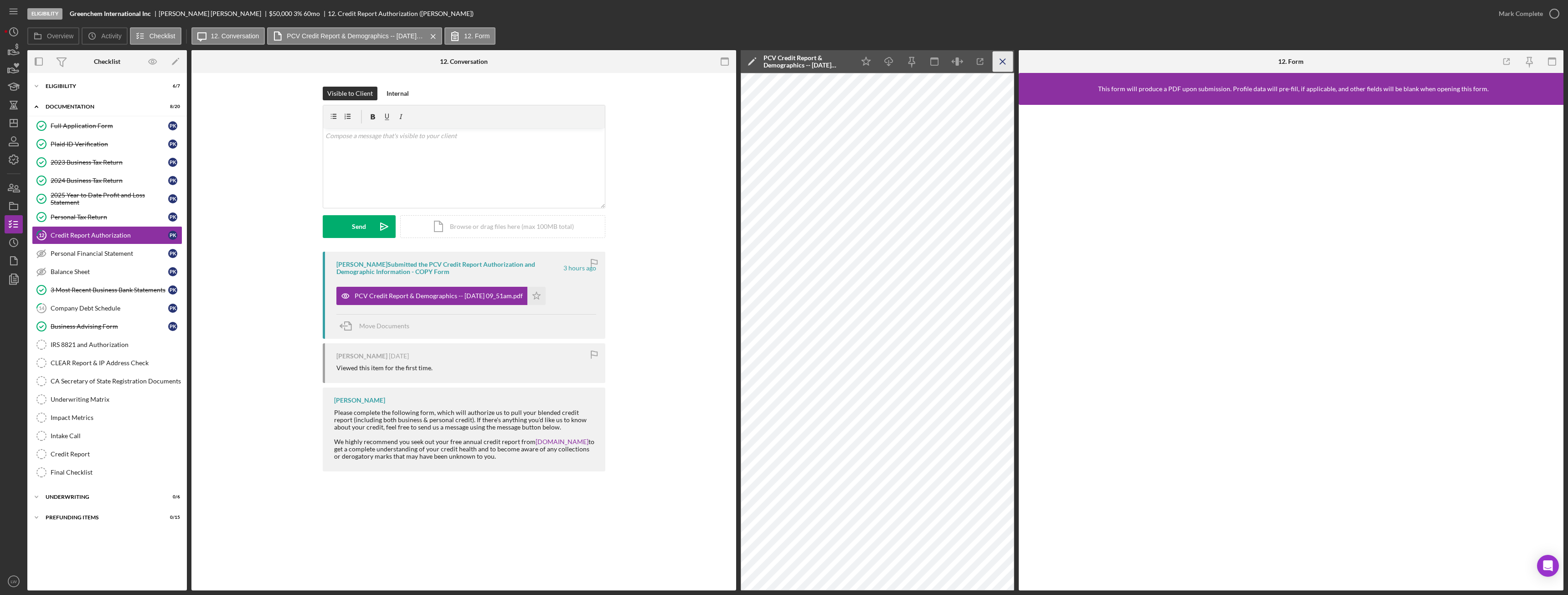
click at [1004, 61] on icon "Icon/Menu Close" at bounding box center [1003, 62] width 21 height 21
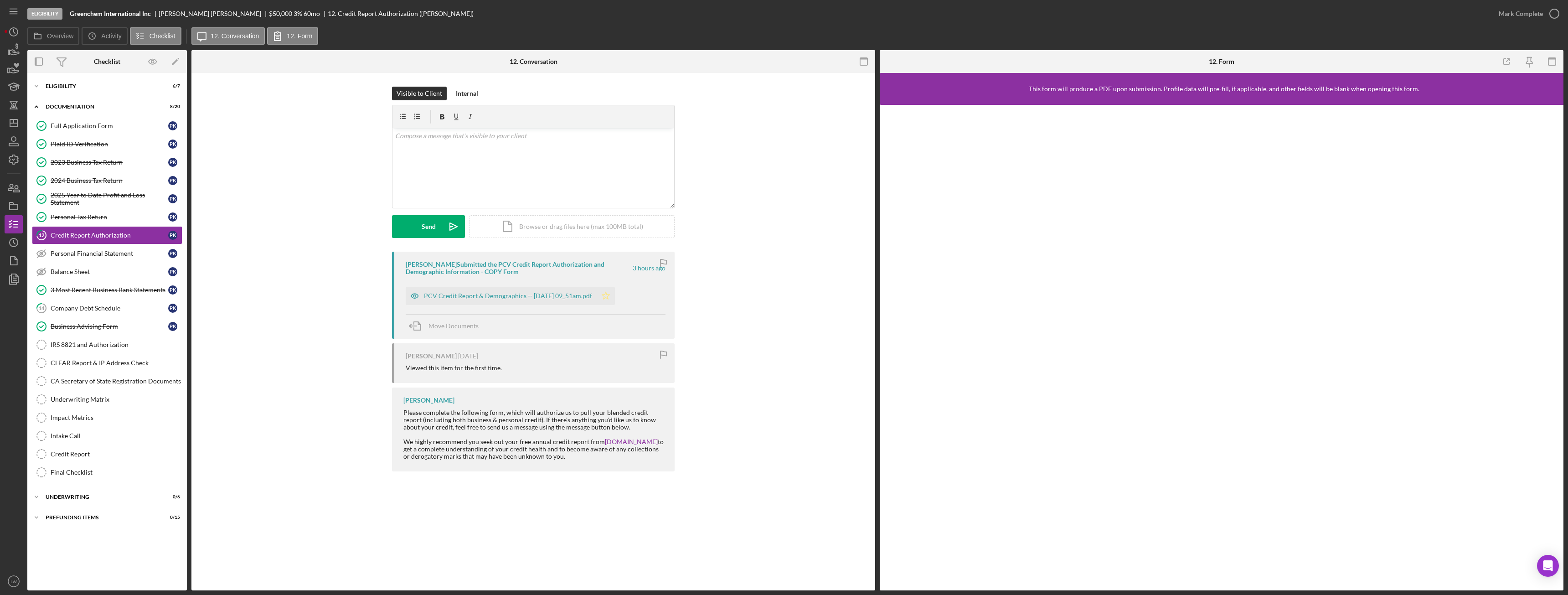
click at [610, 297] on polygon "button" at bounding box center [606, 295] width 8 height 7
click at [1535, 19] on div "Mark Complete" at bounding box center [1521, 13] width 44 height 18
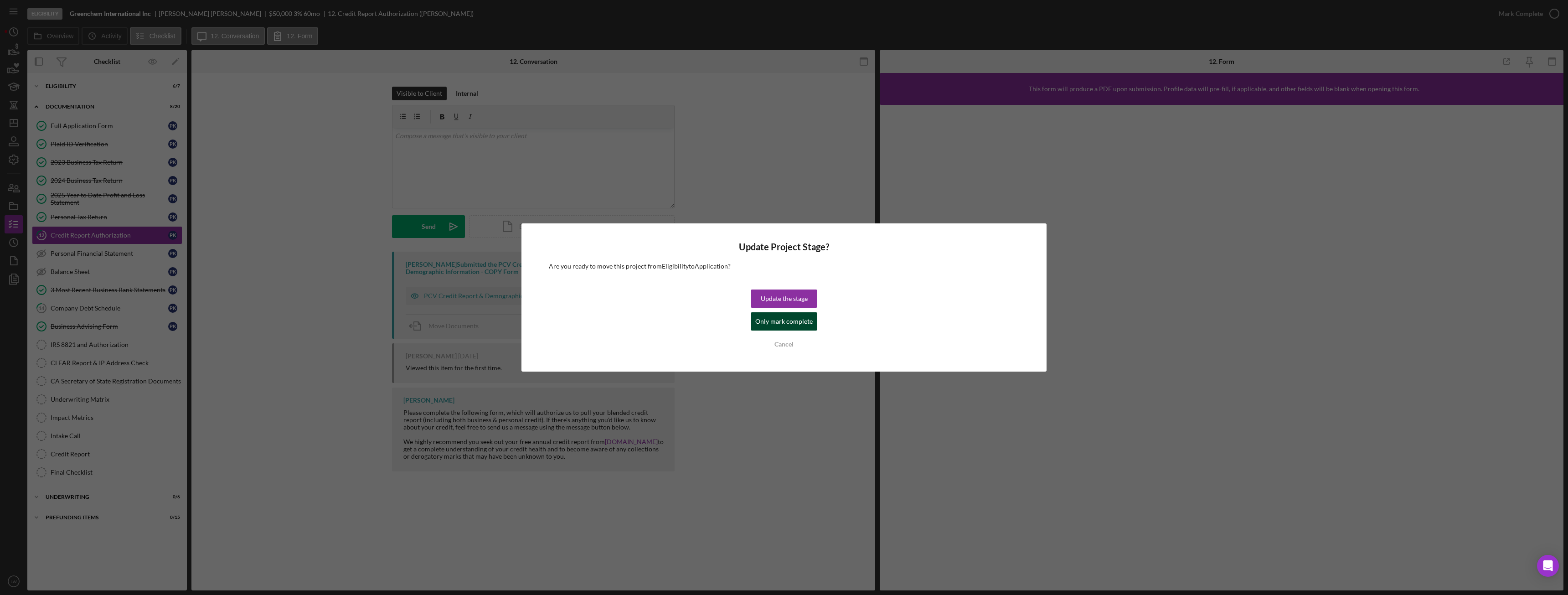
click at [774, 322] on div "Only mark complete" at bounding box center [784, 322] width 57 height 18
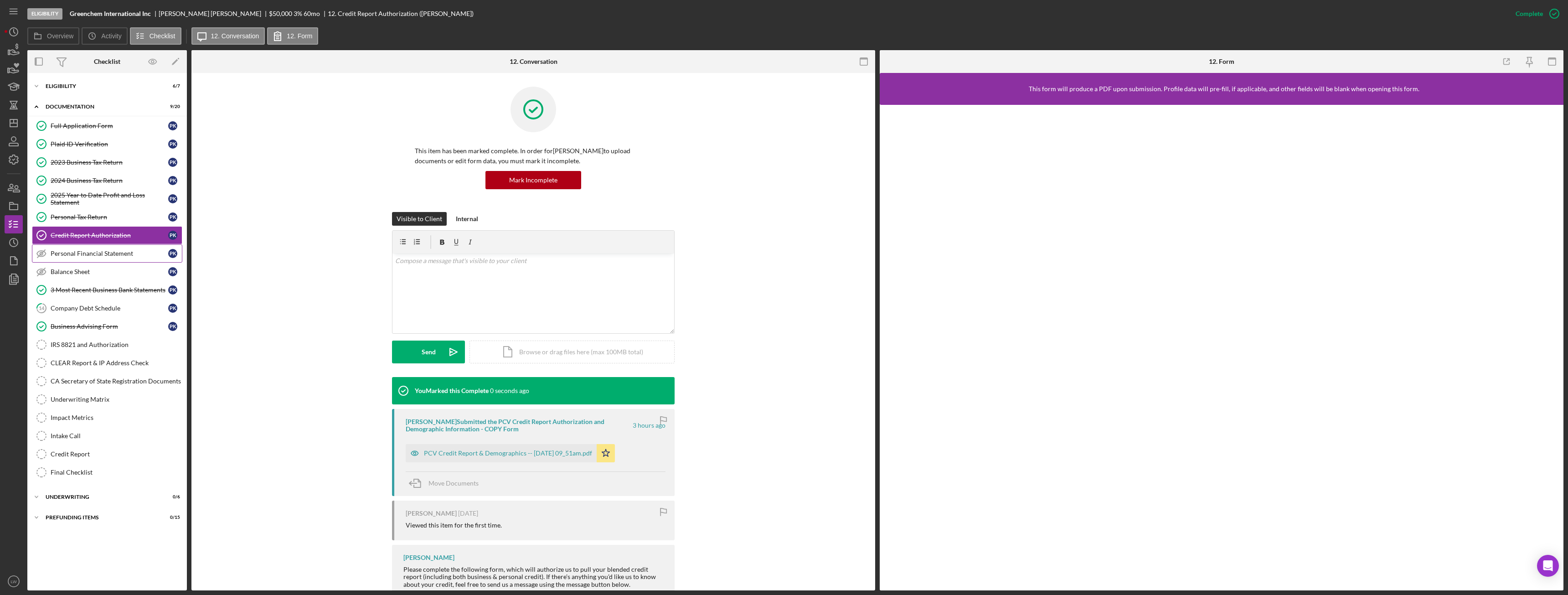
click at [72, 252] on div "Personal Financial Statement" at bounding box center [109, 253] width 117 height 7
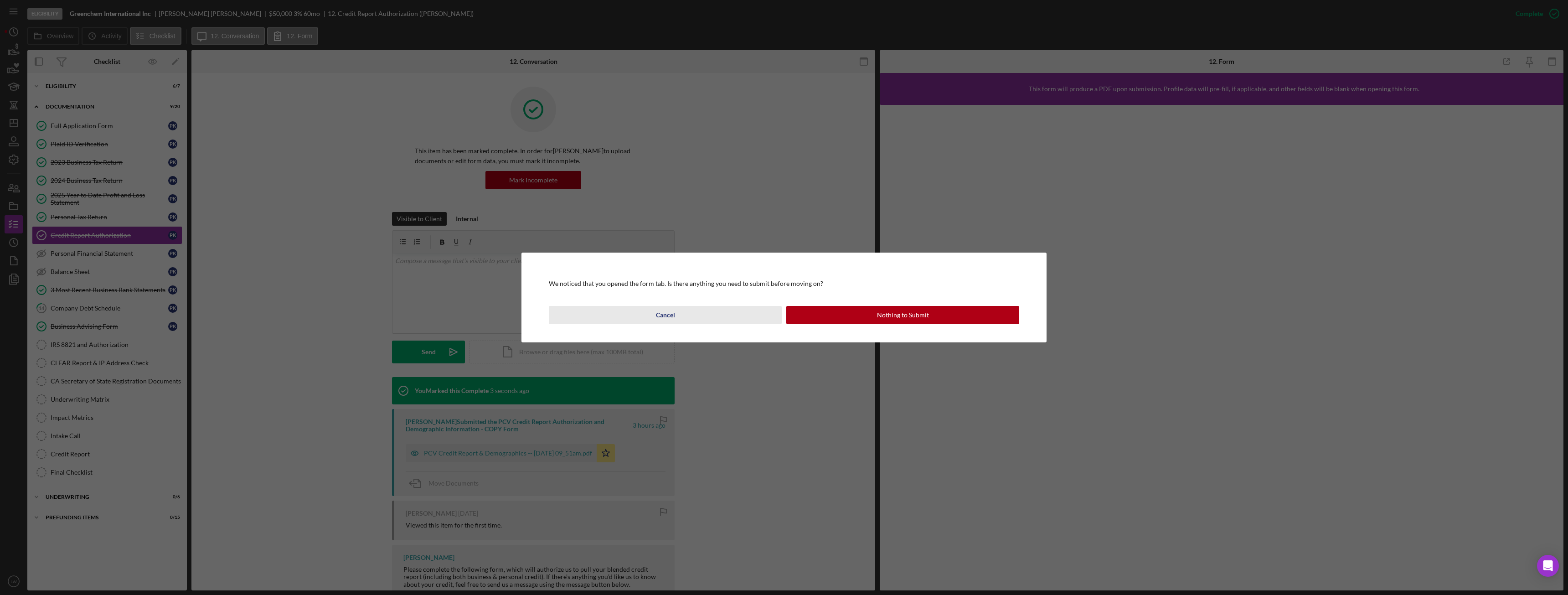
click at [708, 306] on button "Cancel" at bounding box center [665, 315] width 233 height 18
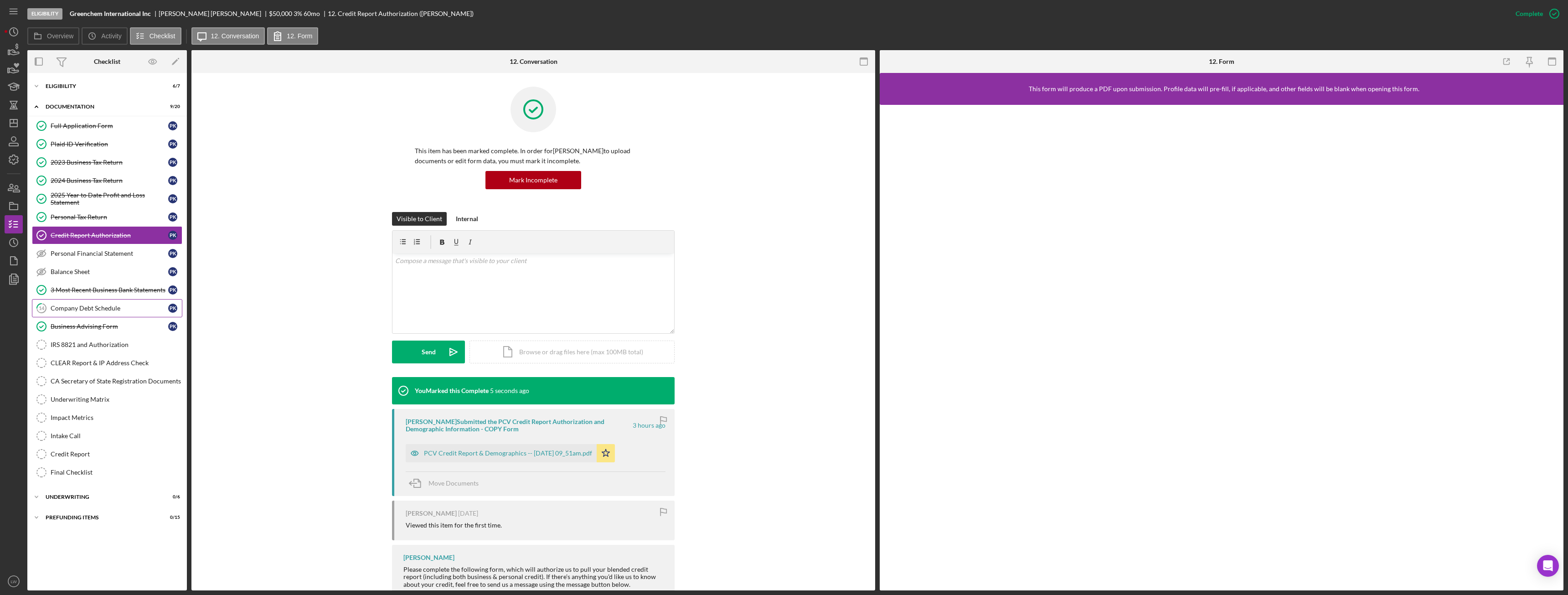
click at [80, 309] on div "Company Debt Schedule" at bounding box center [109, 308] width 117 height 7
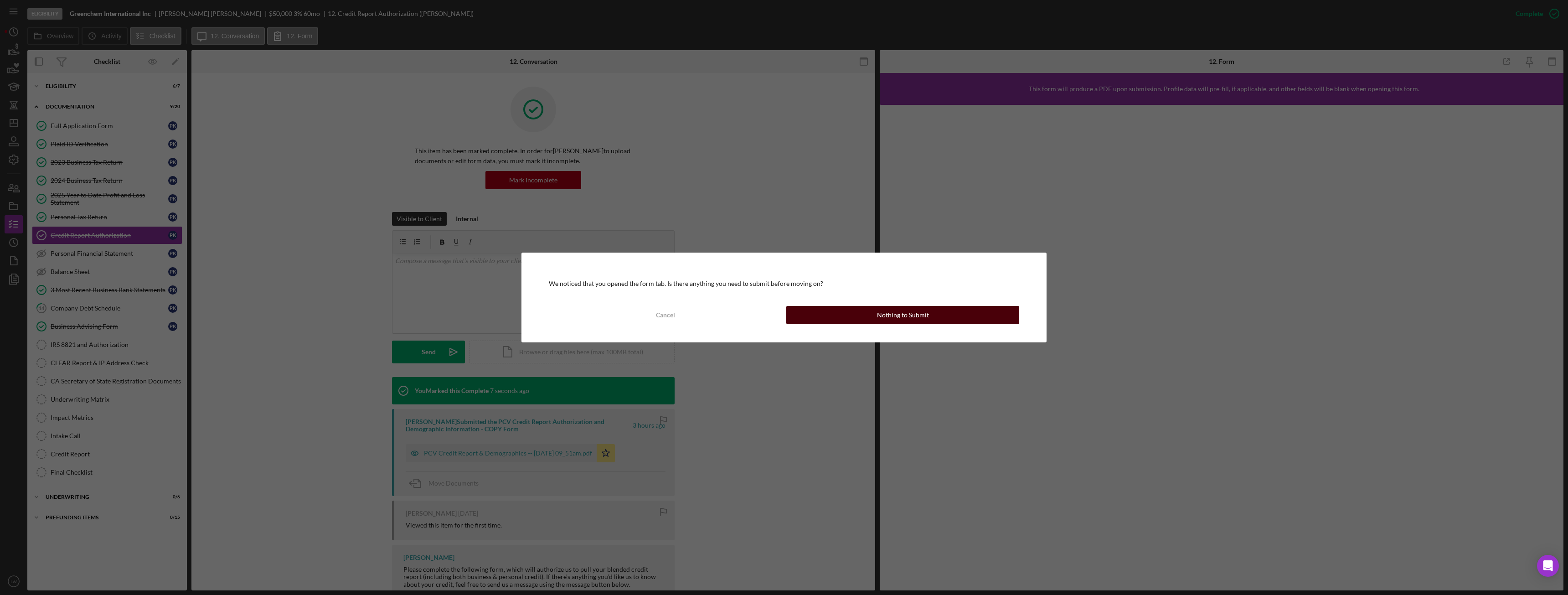
click at [865, 315] on button "Nothing to Submit" at bounding box center [903, 315] width 233 height 18
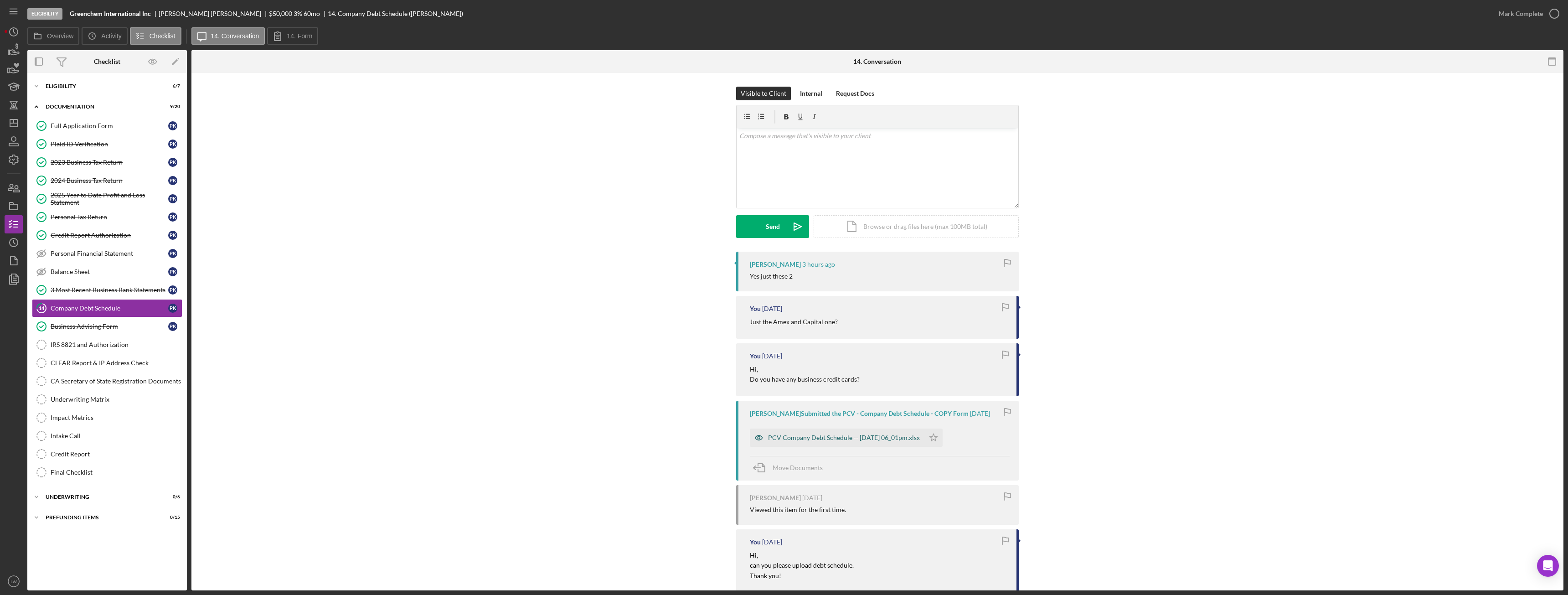
click at [832, 439] on div "PCV Company Debt Schedule -- 2025-09-19 06_01pm.xlsx" at bounding box center [844, 438] width 152 height 7
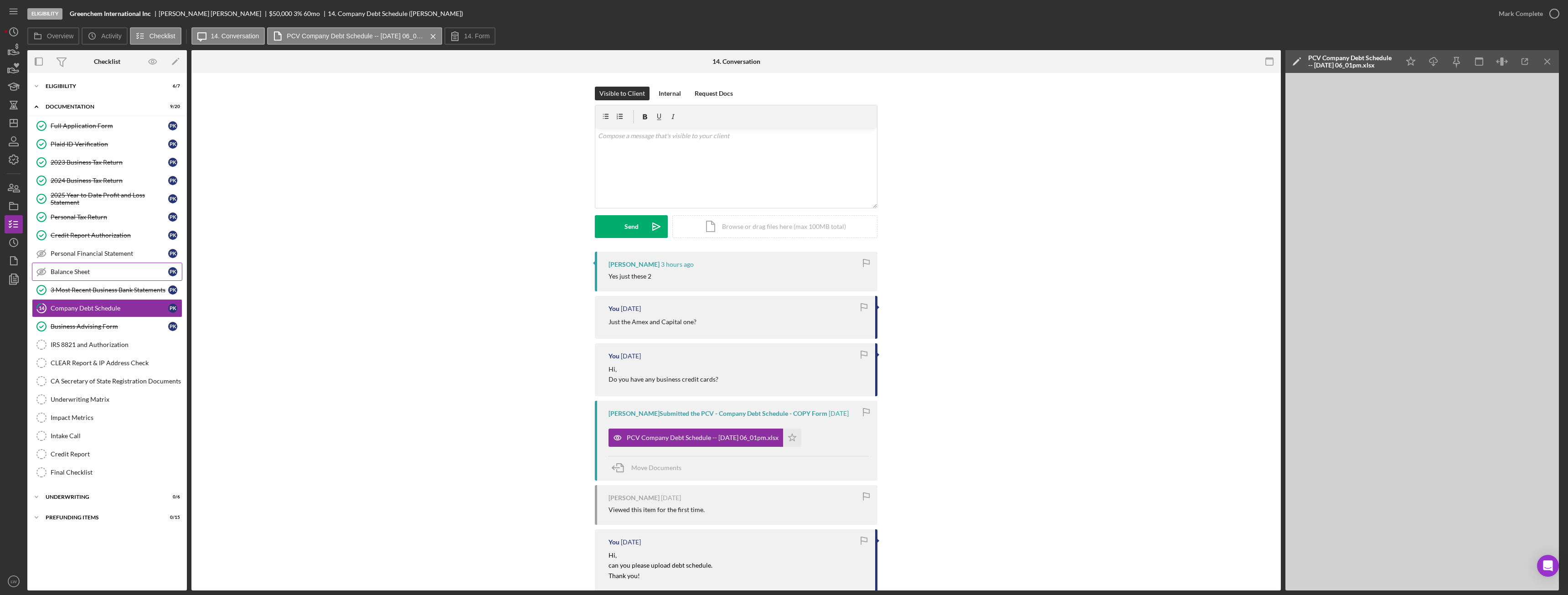
click at [82, 270] on div "Balance Sheet" at bounding box center [109, 272] width 117 height 7
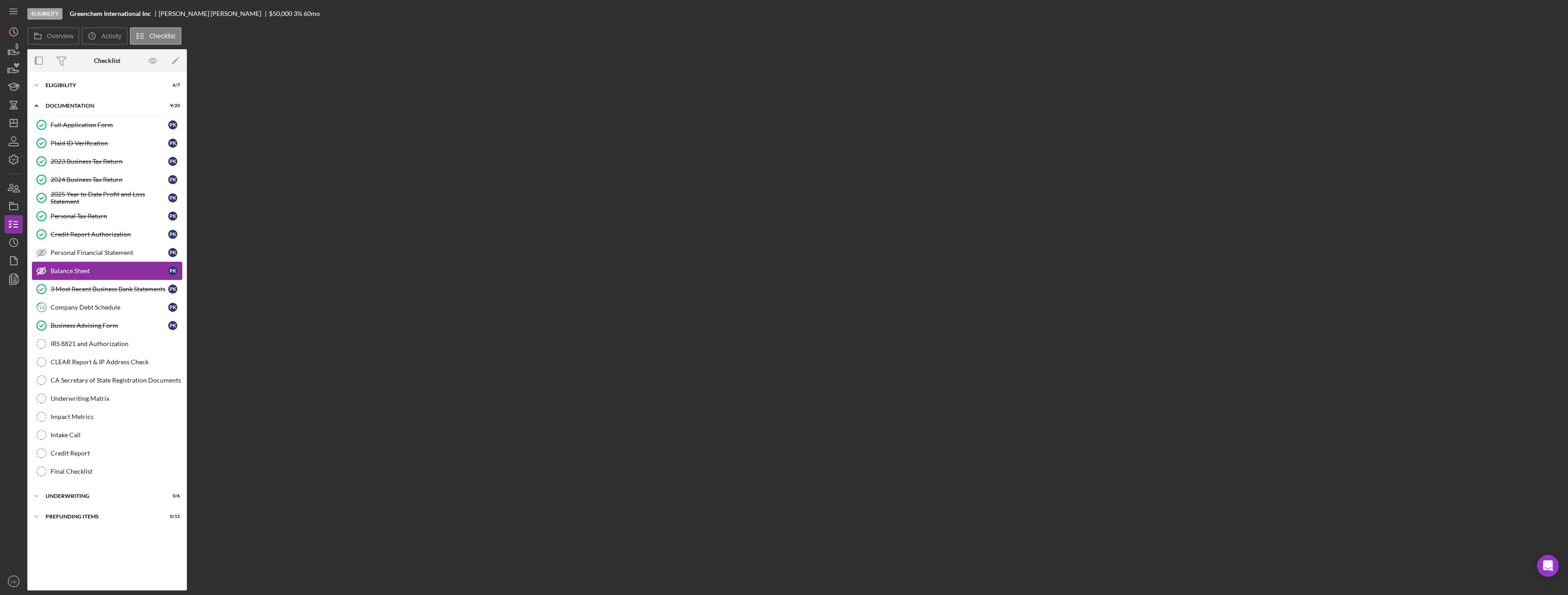
click at [82, 270] on div "Balance Sheet" at bounding box center [109, 271] width 117 height 7
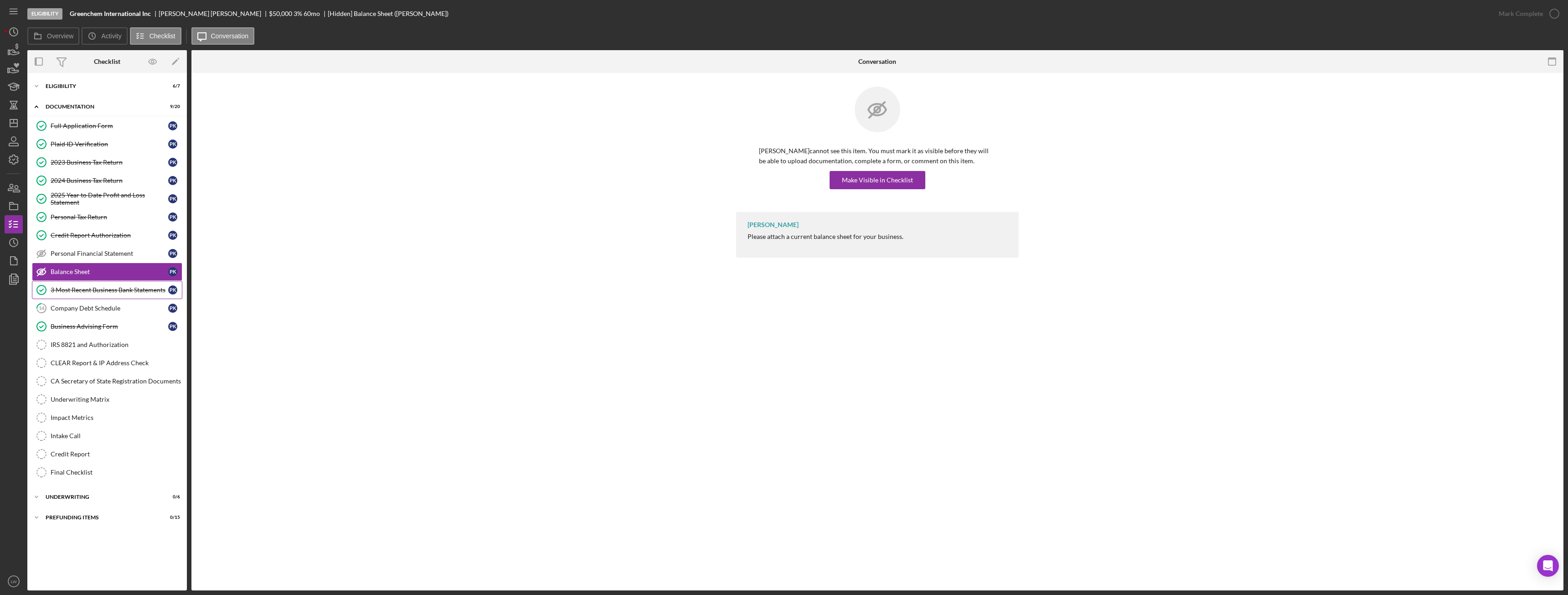
click at [110, 292] on div "3 Most Recent Business Bank Statements" at bounding box center [109, 290] width 117 height 7
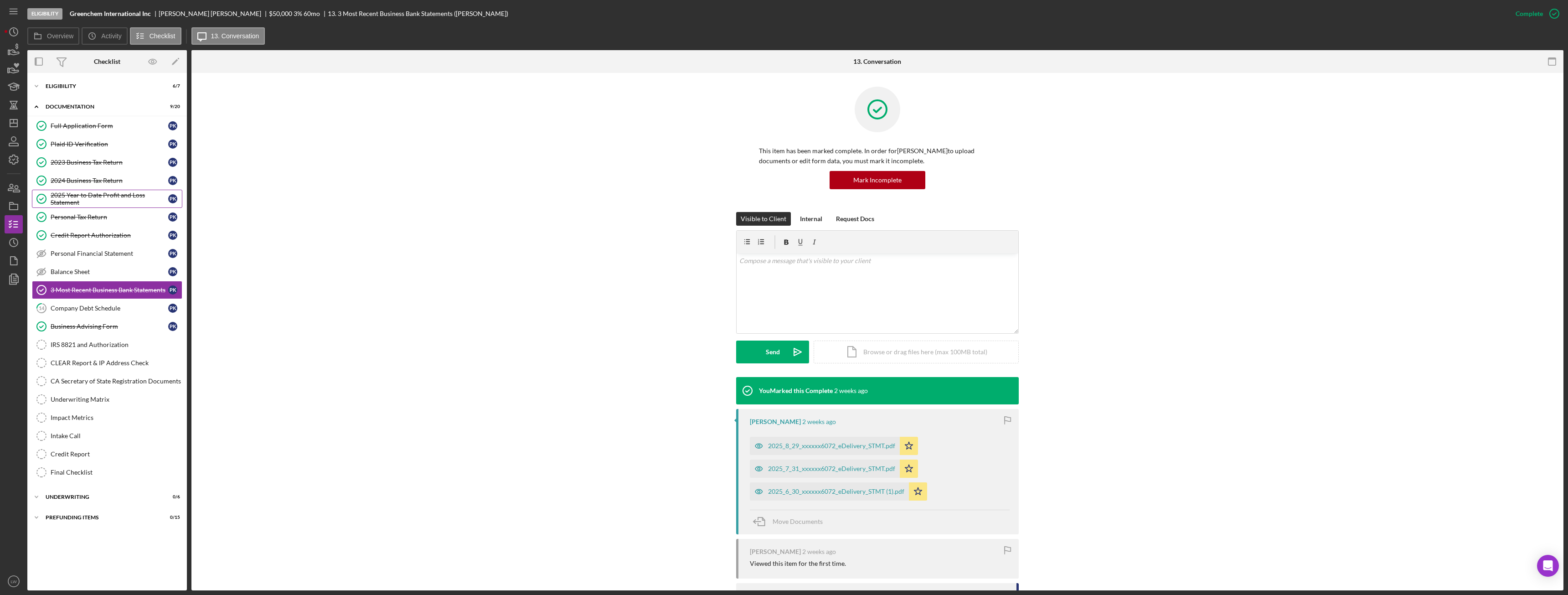
click at [79, 193] on div "2025 Year to Date Profit and Loss Statement" at bounding box center [109, 199] width 117 height 15
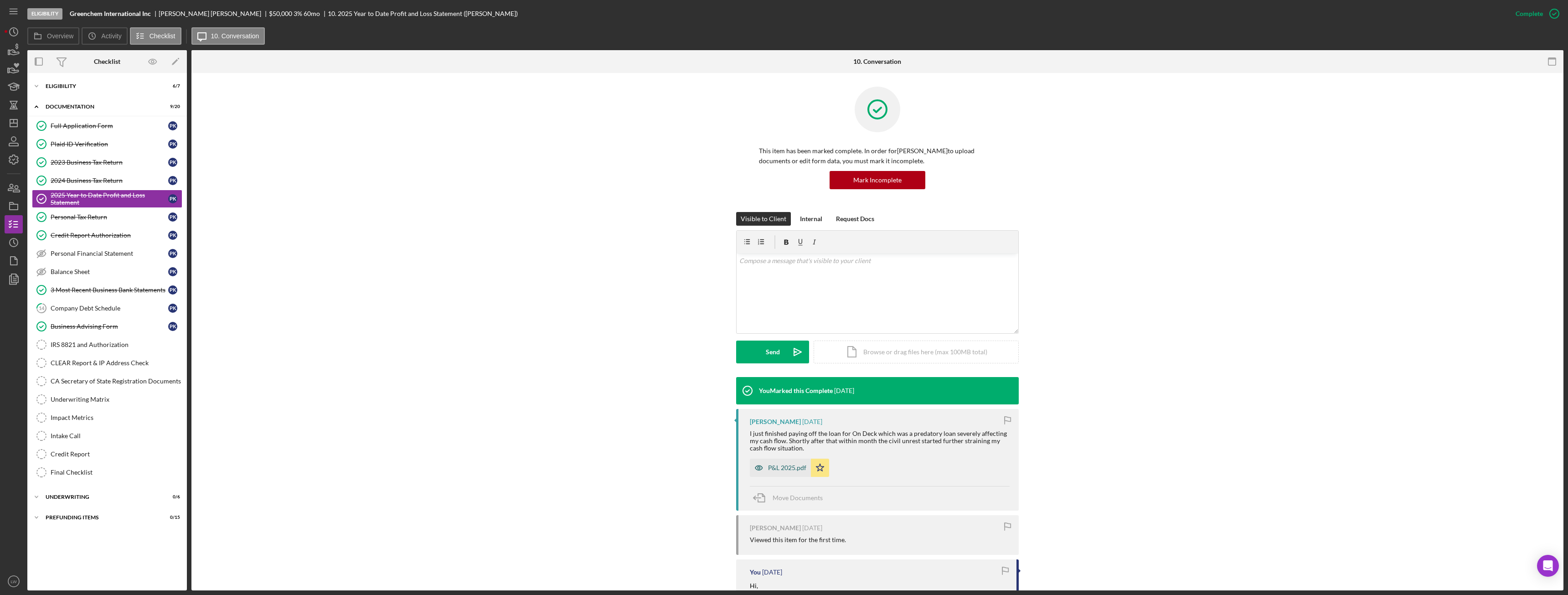
click at [779, 468] on div "P&L 2025.pdf" at bounding box center [787, 468] width 38 height 7
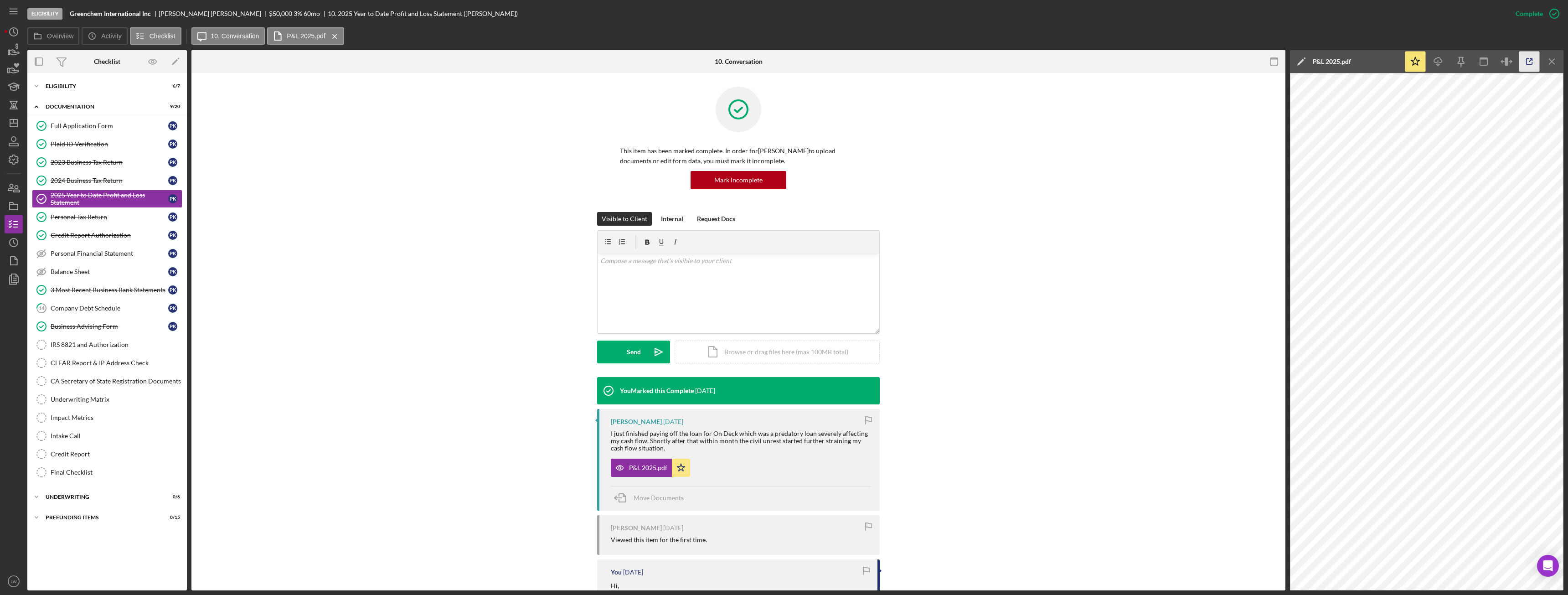
click at [1531, 63] on icon "button" at bounding box center [1530, 62] width 21 height 21
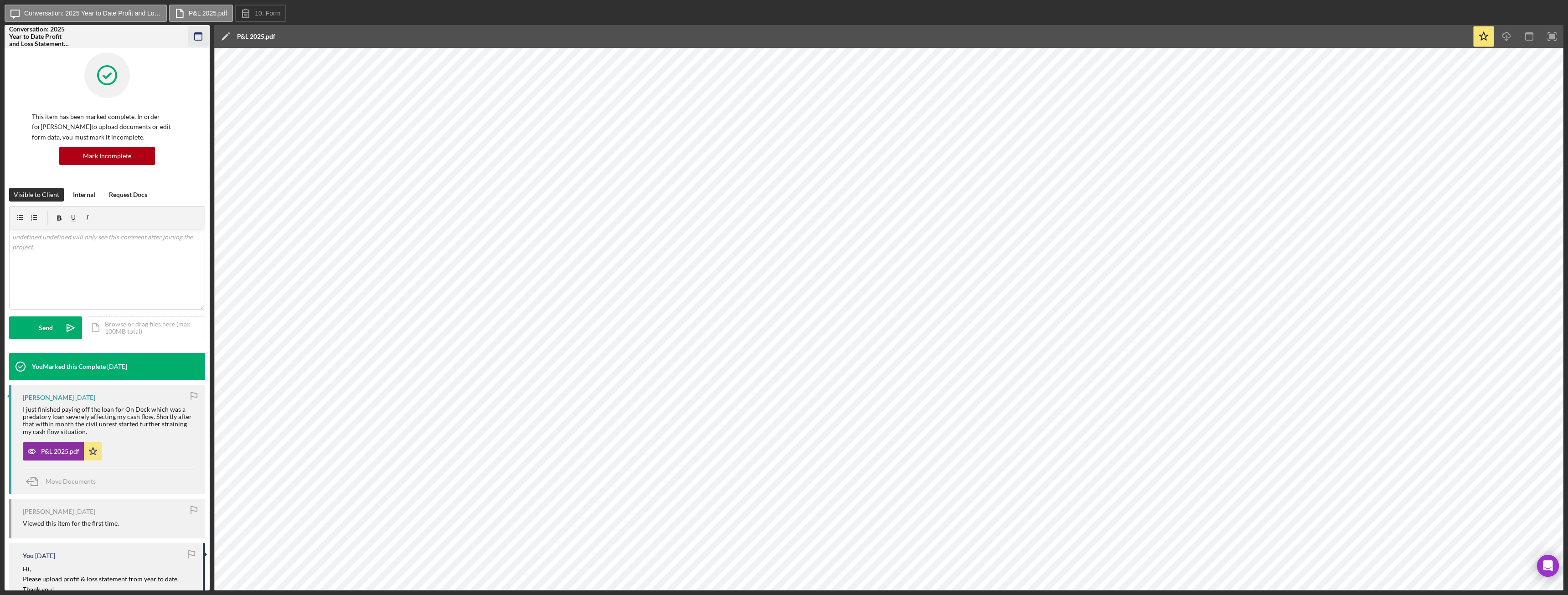
click at [198, 35] on icon "button" at bounding box center [198, 37] width 21 height 21
